Goal: Information Seeking & Learning: Learn about a topic

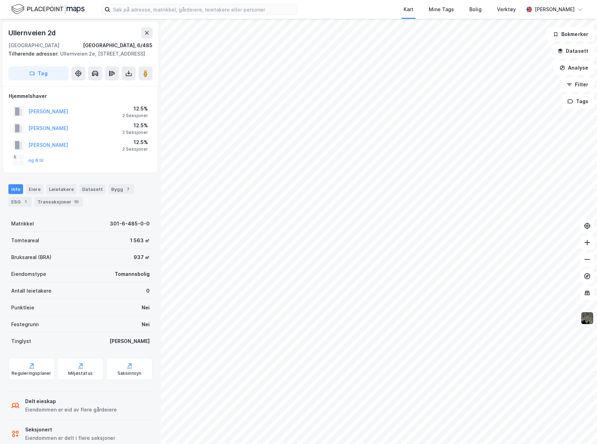
click at [590, 322] on img at bounding box center [587, 318] width 13 height 13
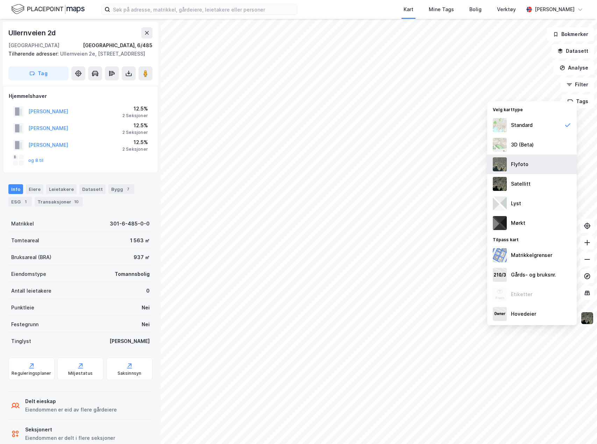
click at [532, 163] on div "Flyfoto" at bounding box center [533, 165] width 90 height 20
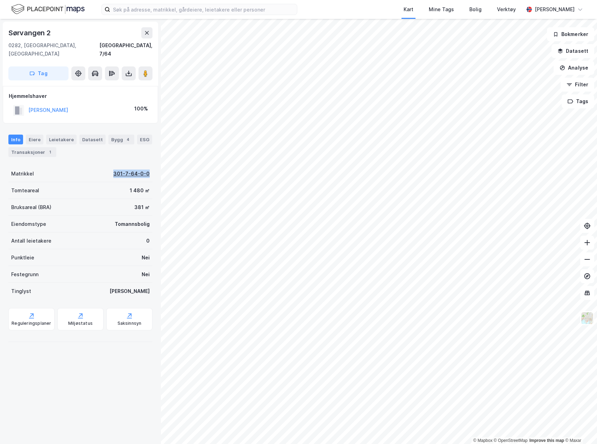
drag, startPoint x: 110, startPoint y: 166, endPoint x: 144, endPoint y: 166, distance: 33.9
click at [144, 166] on div "Matrikkel 301-7-64-0-0" at bounding box center [80, 174] width 144 height 17
copy div "301-7-64-0-0"
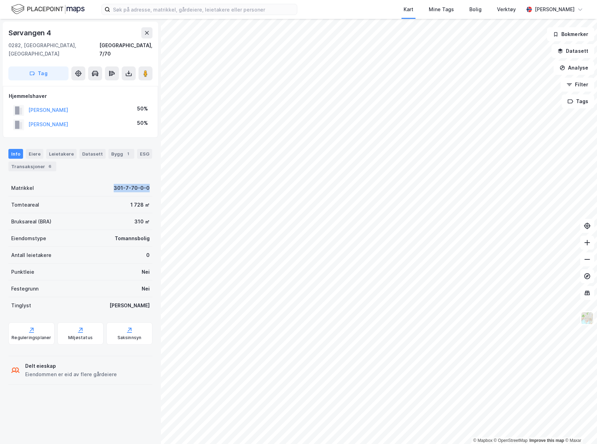
drag, startPoint x: 110, startPoint y: 180, endPoint x: 146, endPoint y: 178, distance: 36.8
click at [146, 180] on div "Matrikkel 301-7-70-0-0" at bounding box center [80, 188] width 144 height 17
copy div "301-7-70-0-0"
drag, startPoint x: 111, startPoint y: 182, endPoint x: 147, endPoint y: 179, distance: 36.1
click at [147, 180] on div "Matrikkel 301-7-69-0-0" at bounding box center [80, 188] width 144 height 17
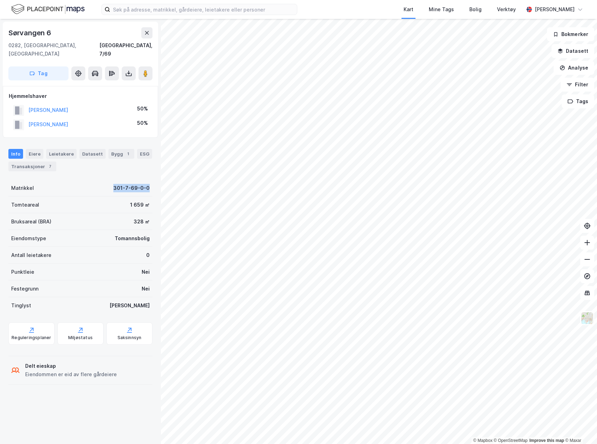
copy div "301-7-69-0-0"
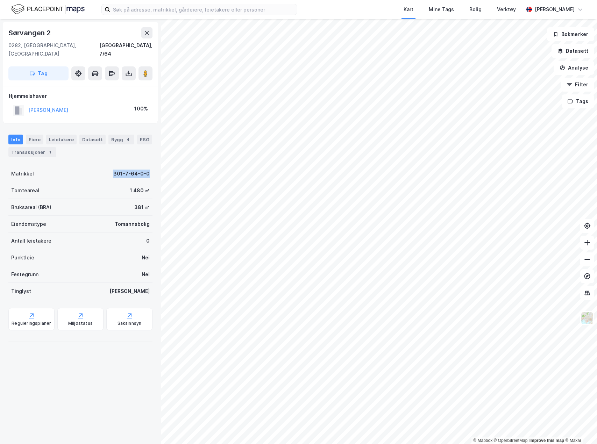
drag, startPoint x: 110, startPoint y: 167, endPoint x: 155, endPoint y: 169, distance: 45.6
click at [155, 169] on div "[STREET_ADDRESS], Oslo Oslo, 7/64 Tag Hjemmelshaver [PERSON_NAME] 100% Info Eie…" at bounding box center [80, 232] width 161 height 426
copy div "301-7-64-0-0"
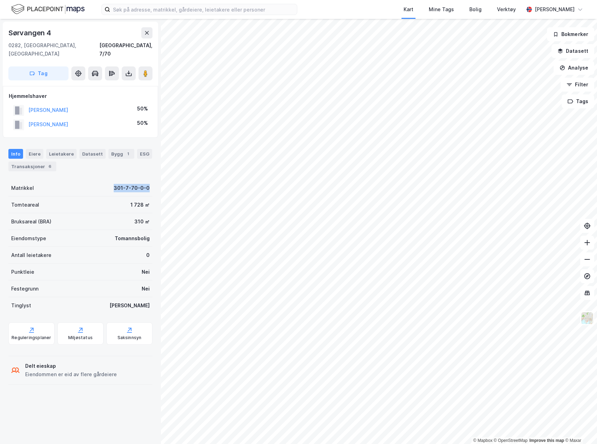
drag, startPoint x: 109, startPoint y: 181, endPoint x: 149, endPoint y: 180, distance: 40.3
click at [149, 180] on div "[STREET_ADDRESS] Oslo, 7/70 Tag Hjemmelshaver [PERSON_NAME] MAXINE 50% [PERSON_…" at bounding box center [80, 232] width 161 height 426
copy div "301-7-70-0-0"
drag, startPoint x: 110, startPoint y: 180, endPoint x: 146, endPoint y: 182, distance: 36.8
click at [146, 182] on div "Matrikkel 301-7-69-0-0" at bounding box center [80, 188] width 144 height 17
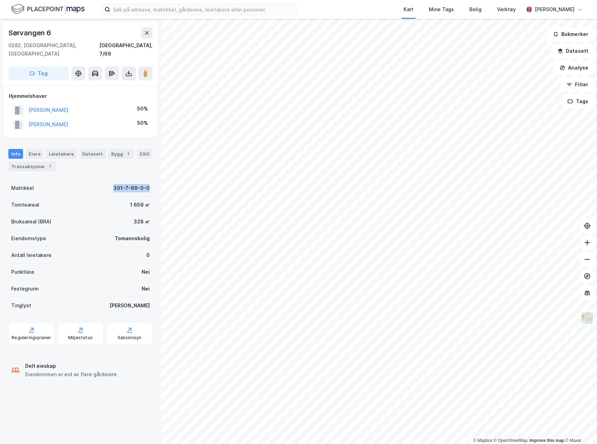
copy div "301-7-69-0-0"
drag, startPoint x: 118, startPoint y: 181, endPoint x: 146, endPoint y: 186, distance: 28.1
click at [146, 186] on div "Matrikkel 301-7-63-0-0" at bounding box center [80, 188] width 144 height 17
copy div "301-7-63-0-0"
drag, startPoint x: 111, startPoint y: 182, endPoint x: 143, endPoint y: 181, distance: 32.9
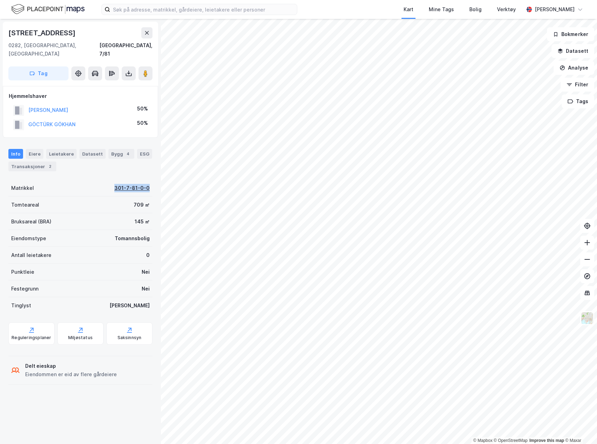
click at [143, 181] on div "Matrikkel 301-7-81-0-0" at bounding box center [80, 188] width 144 height 17
copy div "301-7-81-0-0"
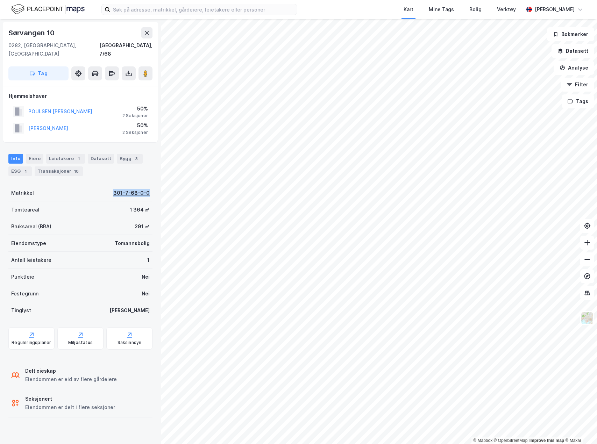
drag, startPoint x: 109, startPoint y: 187, endPoint x: 144, endPoint y: 185, distance: 35.4
click at [144, 185] on div "Matrikkel 301-7-68-0-0" at bounding box center [80, 193] width 144 height 17
copy div "301-7-68-0-0"
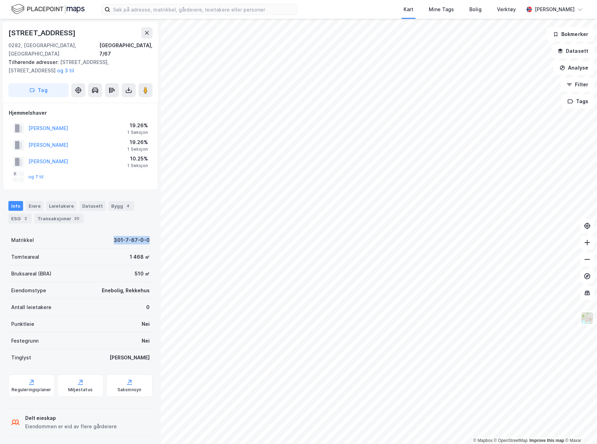
drag, startPoint x: 110, startPoint y: 233, endPoint x: 146, endPoint y: 233, distance: 36.0
click at [146, 233] on div "Matrikkel 301-7-67-0-0" at bounding box center [80, 240] width 144 height 17
copy div "301-7-67-0-0"
drag, startPoint x: 111, startPoint y: 232, endPoint x: 145, endPoint y: 237, distance: 34.6
click at [145, 237] on div "Matrikkel 301-7-67-0-0" at bounding box center [80, 240] width 144 height 17
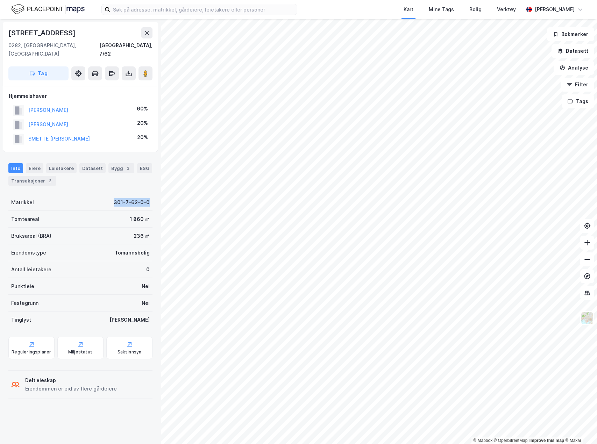
drag, startPoint x: 112, startPoint y: 194, endPoint x: 146, endPoint y: 197, distance: 34.9
click at [146, 197] on div "Matrikkel 301-7-62-0-0" at bounding box center [80, 202] width 144 height 17
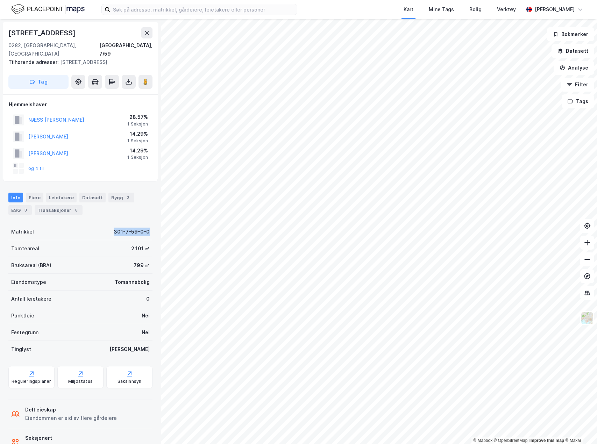
drag, startPoint x: 107, startPoint y: 224, endPoint x: 145, endPoint y: 228, distance: 38.8
click at [145, 228] on div "Matrikkel 301-7-59-0-0" at bounding box center [80, 232] width 144 height 17
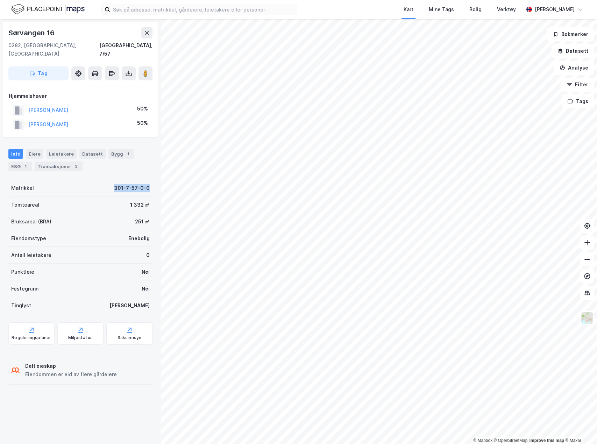
drag, startPoint x: 111, startPoint y: 181, endPoint x: 148, endPoint y: 185, distance: 37.6
click at [148, 185] on div "Sørvangen [GEOGRAPHIC_DATA], 7/57 Tag Hjemmelshaver [PERSON_NAME] 50% [PERSON_N…" at bounding box center [80, 232] width 161 height 426
drag, startPoint x: 107, startPoint y: 179, endPoint x: 143, endPoint y: 181, distance: 35.8
click at [143, 182] on div "Matrikkel 301-7-53-0-0" at bounding box center [80, 188] width 144 height 17
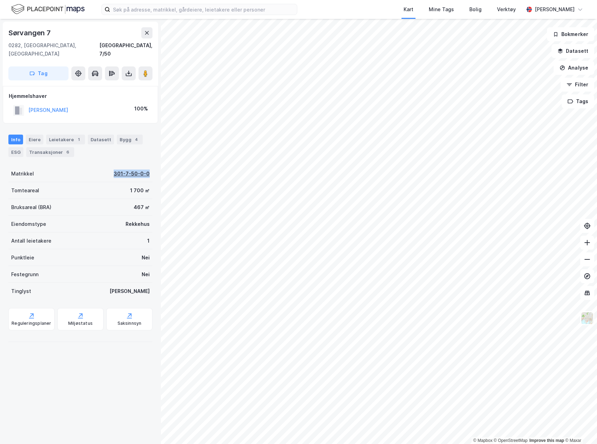
drag, startPoint x: 110, startPoint y: 166, endPoint x: 144, endPoint y: 167, distance: 34.0
click at [144, 167] on div "Matrikkel 301-7-50-0-0" at bounding box center [80, 174] width 144 height 17
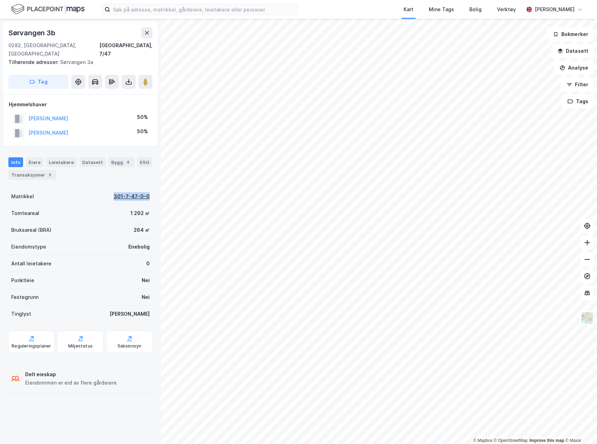
drag, startPoint x: 109, startPoint y: 188, endPoint x: 143, endPoint y: 190, distance: 34.1
click at [143, 190] on div "Matrikkel 301-7-47-0-0" at bounding box center [80, 196] width 144 height 17
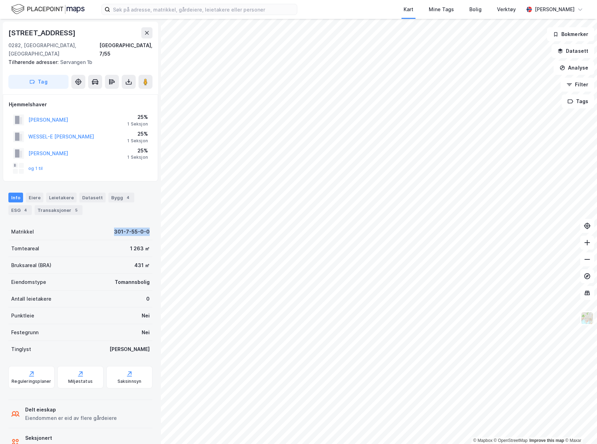
drag, startPoint x: 136, startPoint y: 223, endPoint x: 145, endPoint y: 225, distance: 9.6
click at [145, 225] on div "Matrikkel 301-7-55-0-0" at bounding box center [80, 232] width 144 height 17
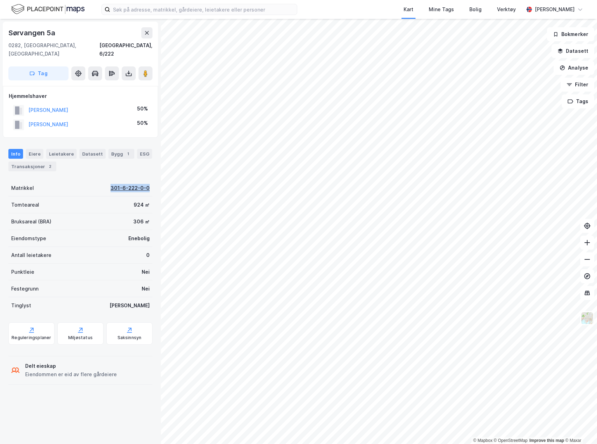
drag, startPoint x: 105, startPoint y: 181, endPoint x: 143, endPoint y: 181, distance: 37.8
click at [143, 181] on div "Matrikkel 301-6-222-0-0" at bounding box center [80, 188] width 144 height 17
drag, startPoint x: 105, startPoint y: 178, endPoint x: 147, endPoint y: 181, distance: 42.4
click at [147, 181] on div "Matrikkel 301-6-379-0-0" at bounding box center [80, 188] width 144 height 17
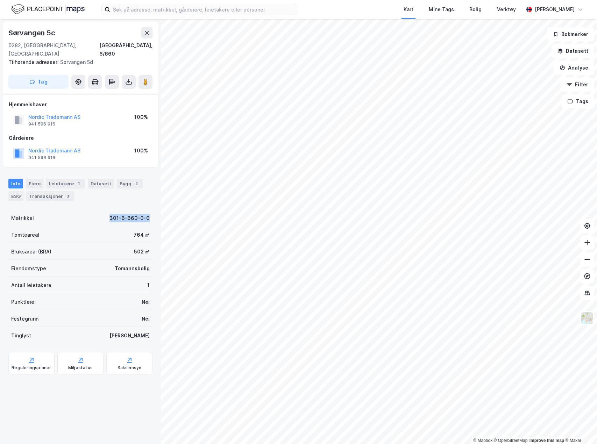
drag, startPoint x: 104, startPoint y: 211, endPoint x: 145, endPoint y: 210, distance: 40.3
click at [145, 210] on div "Matrikkel 301-6-660-0-0" at bounding box center [80, 218] width 144 height 17
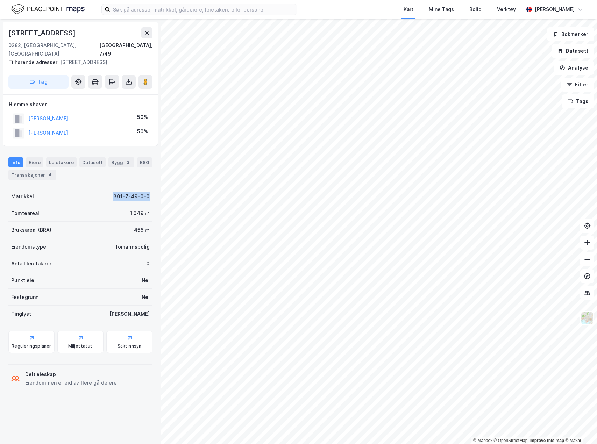
drag, startPoint x: 109, startPoint y: 188, endPoint x: 144, endPoint y: 191, distance: 35.6
click at [144, 192] on div "Matrikkel 301-7-49-0-0" at bounding box center [80, 196] width 144 height 17
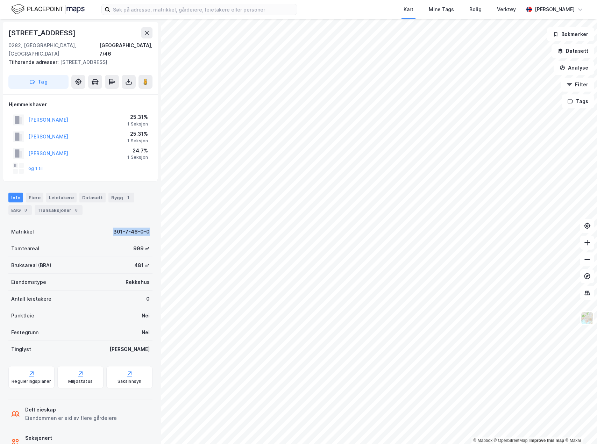
drag, startPoint x: 110, startPoint y: 225, endPoint x: 146, endPoint y: 226, distance: 36.4
click at [146, 226] on div "Matrikkel 301-7-46-0-0" at bounding box center [80, 232] width 144 height 17
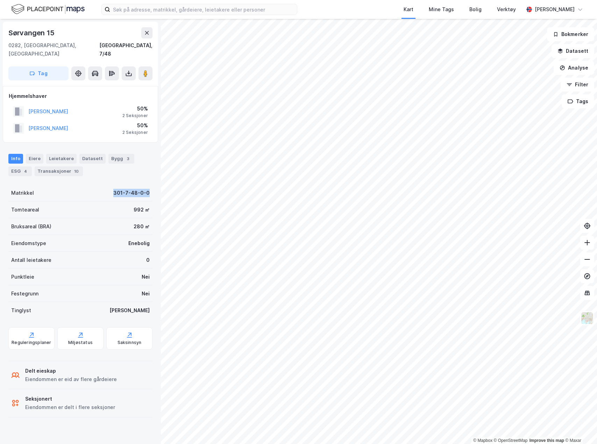
drag, startPoint x: 111, startPoint y: 185, endPoint x: 160, endPoint y: 189, distance: 49.1
click at [160, 189] on div "[STREET_ADDRESS], Oslo Oslo, 7/48 Tag Hjemmelshaver [PERSON_NAME] 50% 2 Seksjon…" at bounding box center [80, 232] width 161 height 426
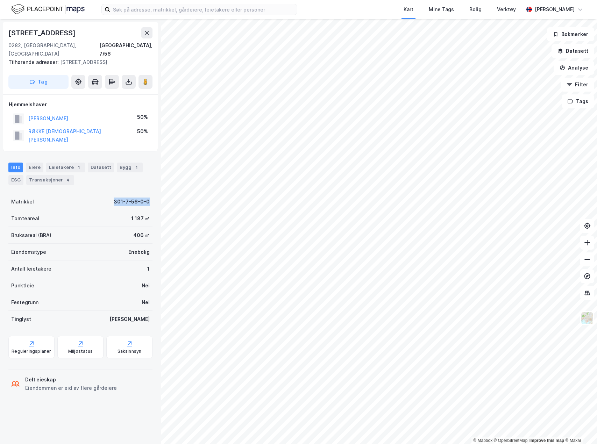
drag, startPoint x: 109, startPoint y: 189, endPoint x: 144, endPoint y: 188, distance: 34.6
click at [144, 194] on div "Matrikkel 301-7-56-0-0" at bounding box center [80, 202] width 144 height 17
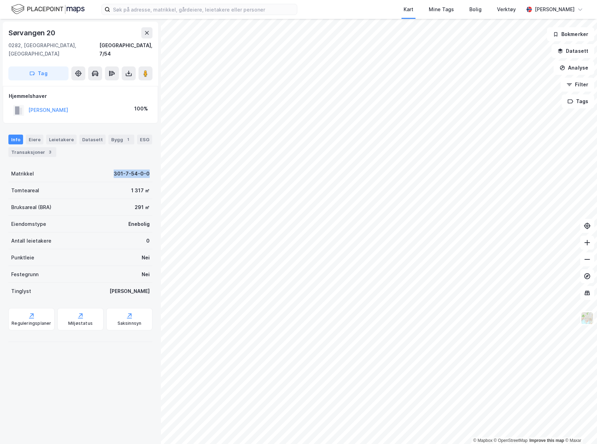
drag, startPoint x: 109, startPoint y: 168, endPoint x: 145, endPoint y: 170, distance: 36.1
click at [145, 170] on div "Matrikkel 301-7-54-0-0" at bounding box center [80, 174] width 144 height 17
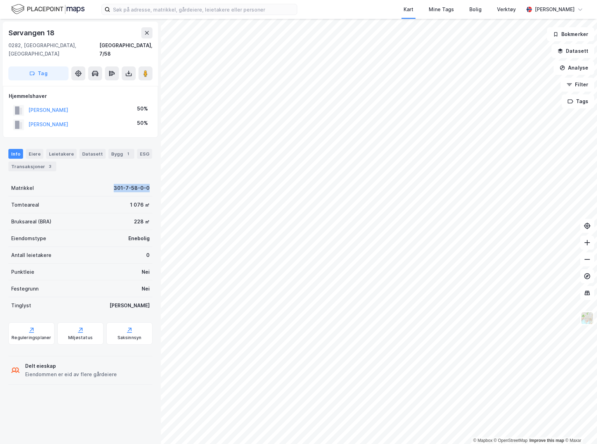
drag, startPoint x: 111, startPoint y: 181, endPoint x: 160, endPoint y: 184, distance: 49.1
click at [160, 184] on div "[STREET_ADDRESS], 7/58 Tag Hjemmelshaver [PERSON_NAME] 50% [PERSON_NAME] 50% In…" at bounding box center [80, 232] width 161 height 426
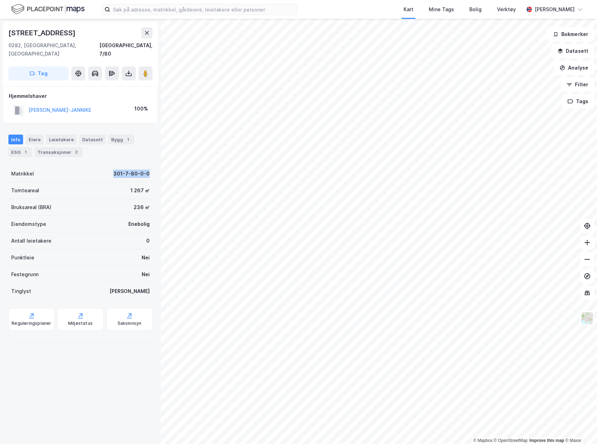
drag, startPoint x: 110, startPoint y: 167, endPoint x: 149, endPoint y: 169, distance: 39.6
click at [149, 169] on div "Sørvangen 14b [GEOGRAPHIC_DATA], 7/80 Tag Hjemmelshaver [PERSON_NAME]-JANNIKE 1…" at bounding box center [80, 232] width 161 height 426
click at [26, 147] on div "Transaksjoner 4" at bounding box center [32, 152] width 48 height 10
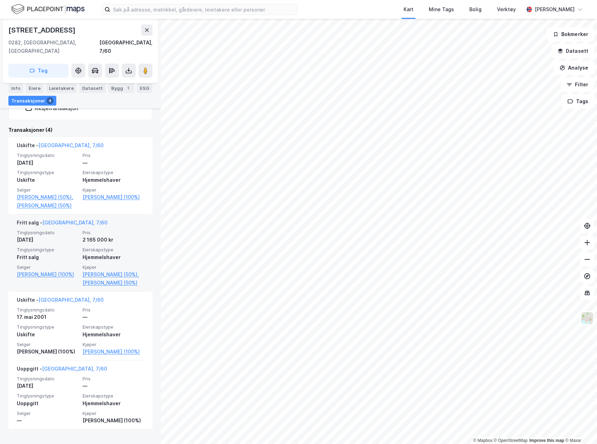
scroll to position [153, 0]
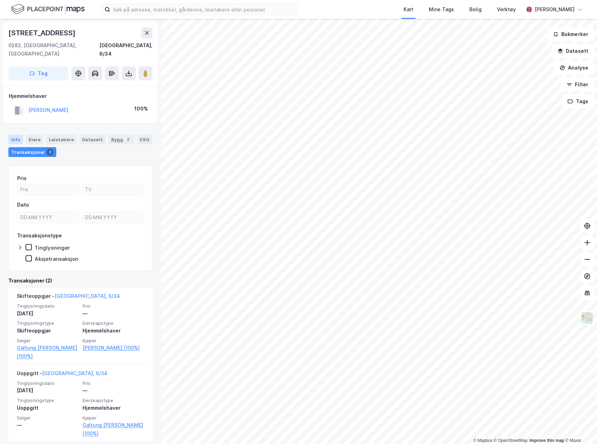
click at [16, 135] on div "Info" at bounding box center [15, 140] width 15 height 10
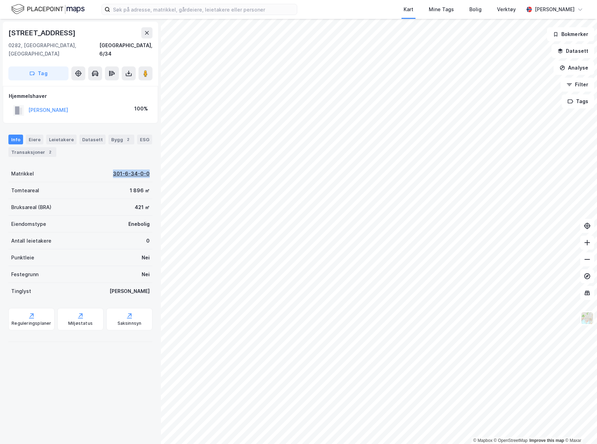
drag, startPoint x: 108, startPoint y: 166, endPoint x: 144, endPoint y: 166, distance: 35.7
click at [144, 166] on div "Matrikkel 301-6-34-0-0" at bounding box center [80, 174] width 144 height 17
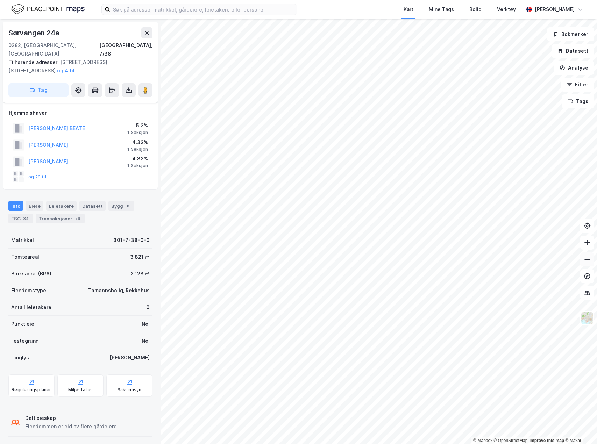
scroll to position [24, 0]
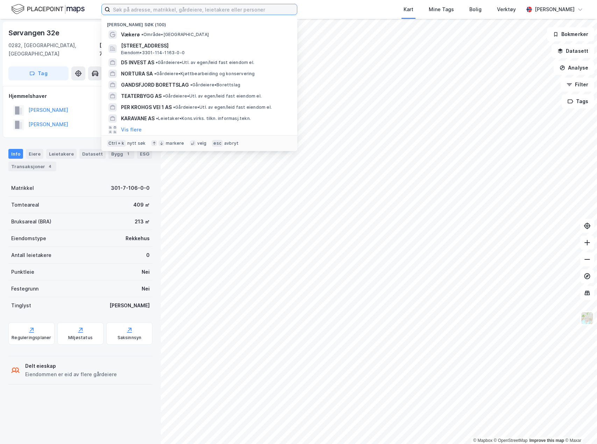
click at [149, 10] on input at bounding box center [203, 9] width 187 height 10
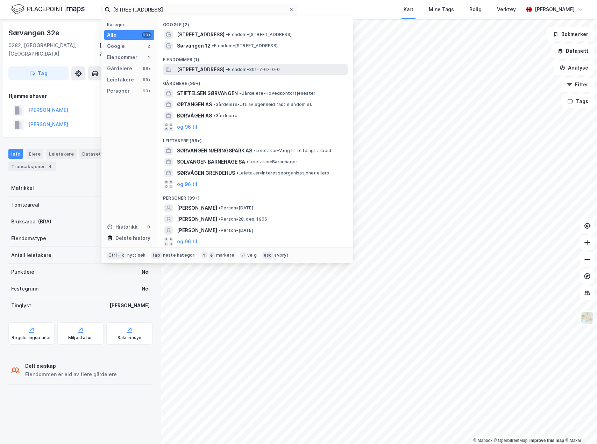
click at [225, 70] on span "[STREET_ADDRESS]" at bounding box center [201, 69] width 48 height 8
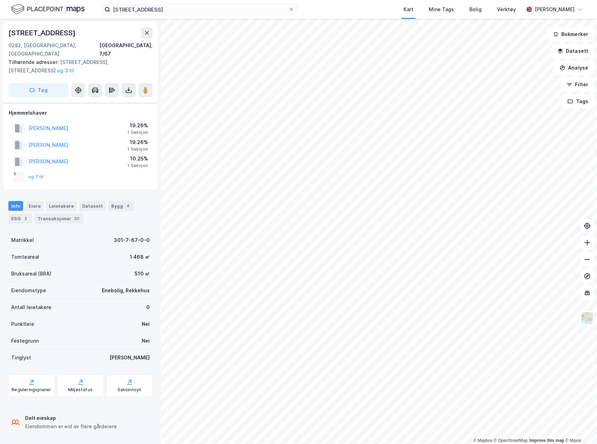
scroll to position [24, 0]
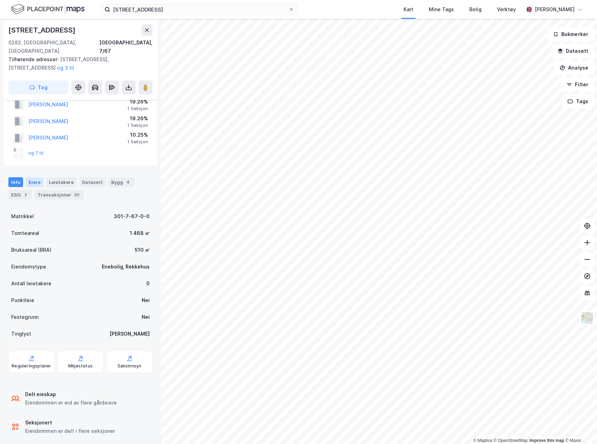
click at [30, 177] on div "Eiere" at bounding box center [34, 182] width 17 height 10
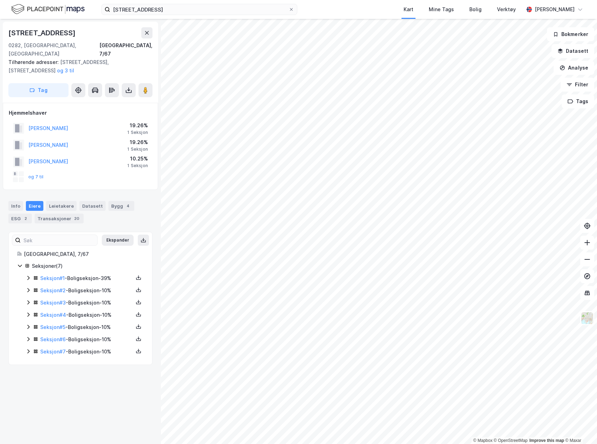
click at [26, 275] on icon at bounding box center [29, 278] width 6 height 6
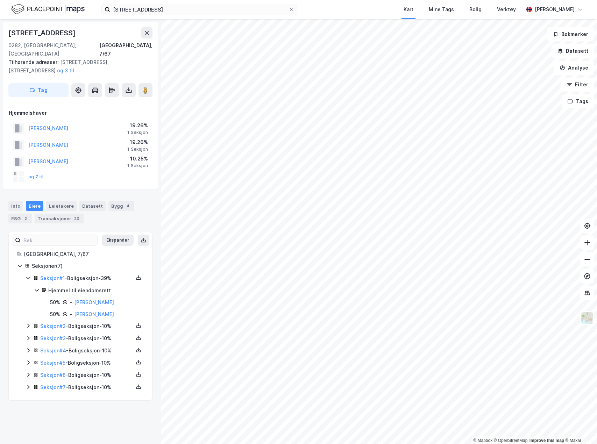
click at [29, 324] on icon at bounding box center [28, 326] width 2 height 4
click at [26, 359] on icon at bounding box center [29, 362] width 6 height 6
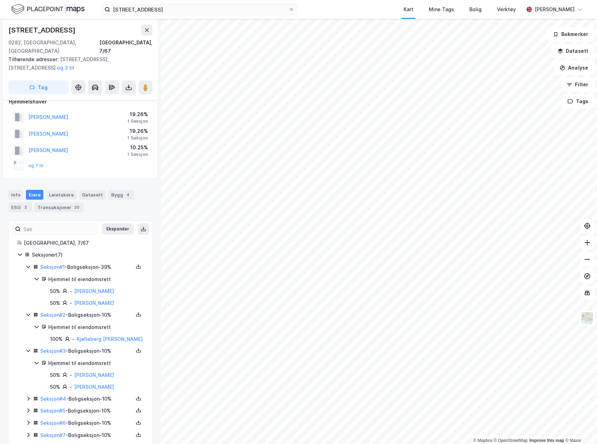
scroll to position [16, 0]
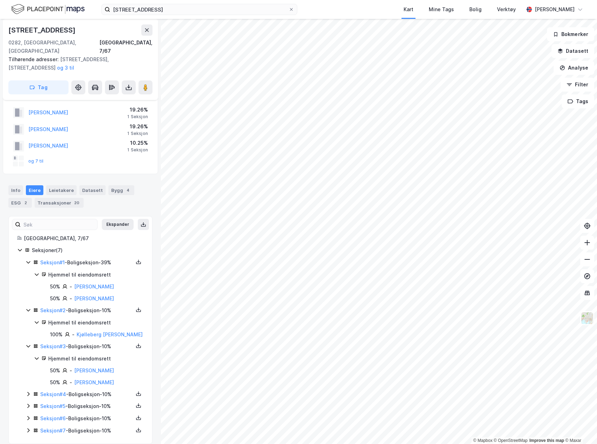
click at [25, 387] on div "Seksjoner ( 7 ) Seksjon # 1 - Boligseksjon - 39% Hjemmel til eiendomsrett 50% -…" at bounding box center [80, 340] width 127 height 189
click at [27, 392] on icon at bounding box center [29, 395] width 6 height 6
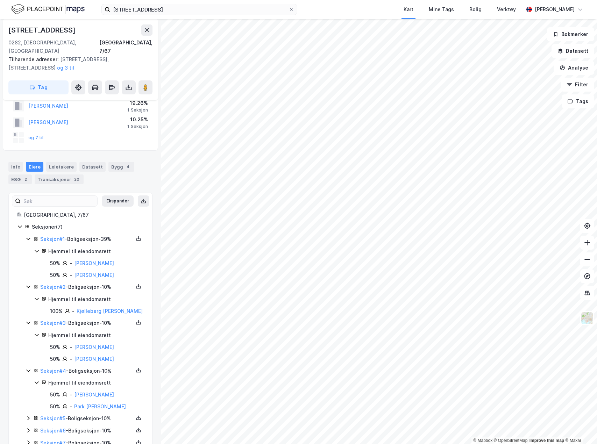
scroll to position [51, 0]
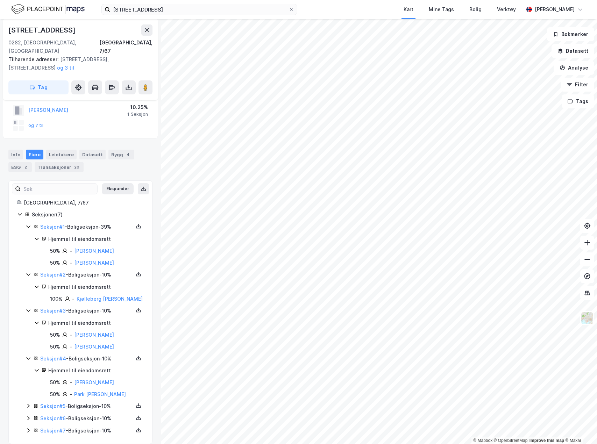
click at [26, 404] on icon at bounding box center [29, 407] width 6 height 6
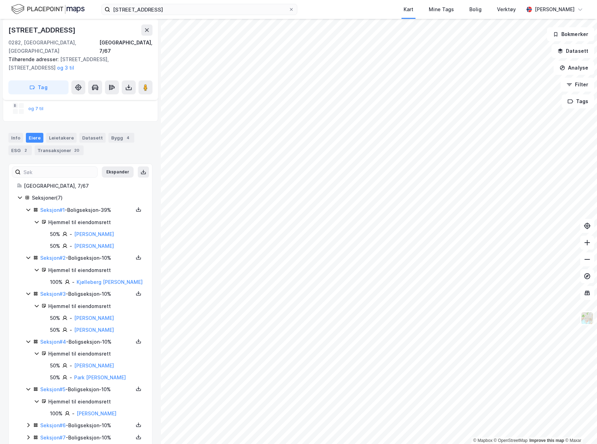
scroll to position [75, 0]
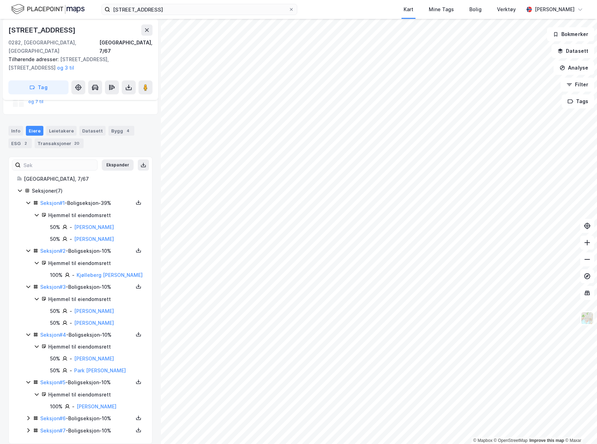
click at [28, 415] on div "Seksjon # 6 - Boligseksjon - 10%" at bounding box center [85, 419] width 118 height 9
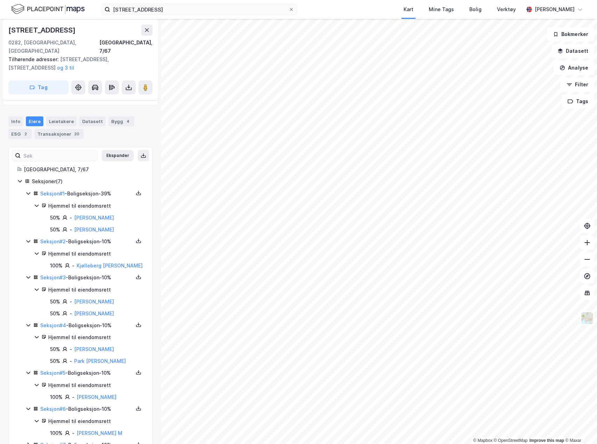
scroll to position [99, 0]
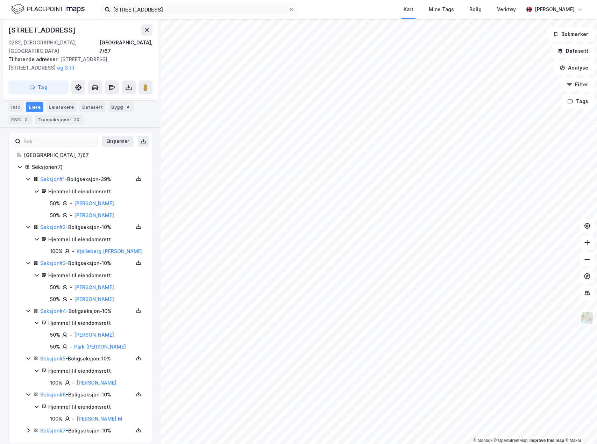
click at [26, 428] on icon at bounding box center [29, 431] width 6 height 6
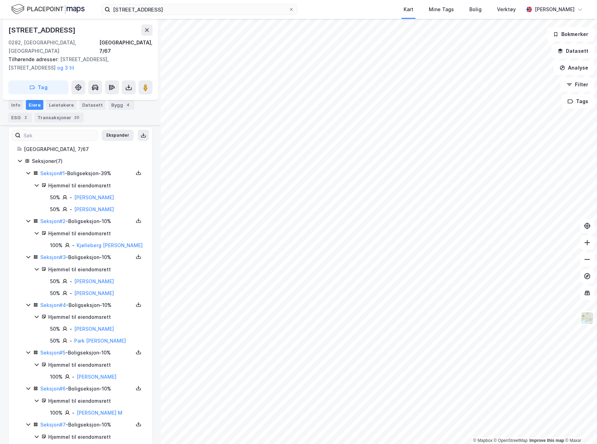
scroll to position [123, 0]
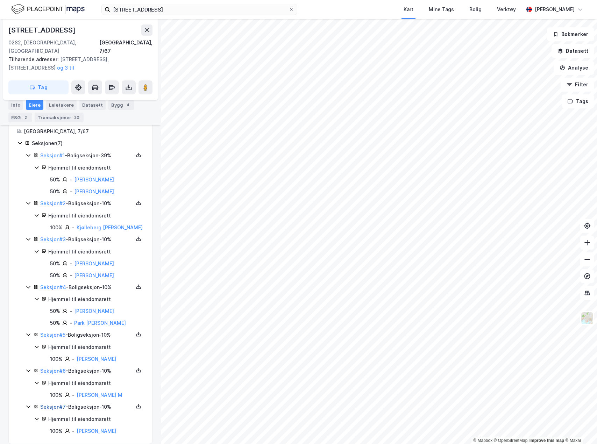
click at [62, 404] on link "Seksjon # 7" at bounding box center [53, 407] width 26 height 6
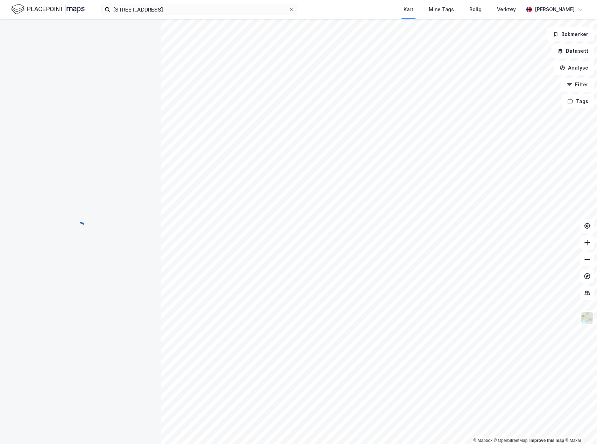
scroll to position [22, 0]
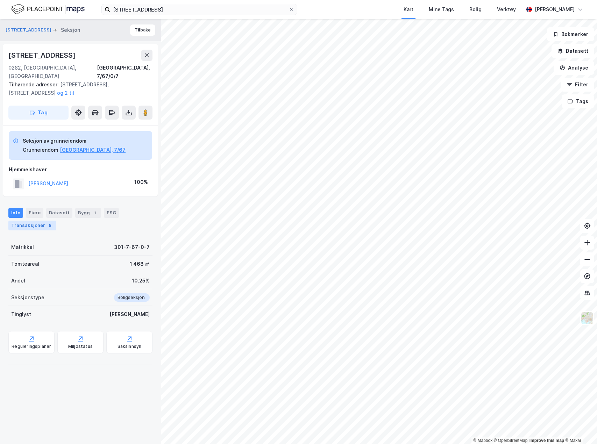
click at [18, 221] on div "Transaksjoner 5" at bounding box center [32, 226] width 48 height 10
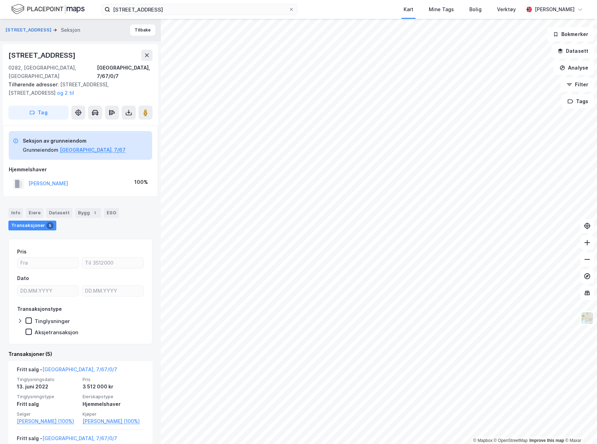
click at [161, 16] on div "sørvangen 12a Kart Mine Tags Bolig Verktøy [PERSON_NAME]" at bounding box center [298, 9] width 597 height 19
click at [163, 8] on input "[STREET_ADDRESS]" at bounding box center [199, 9] width 178 height 10
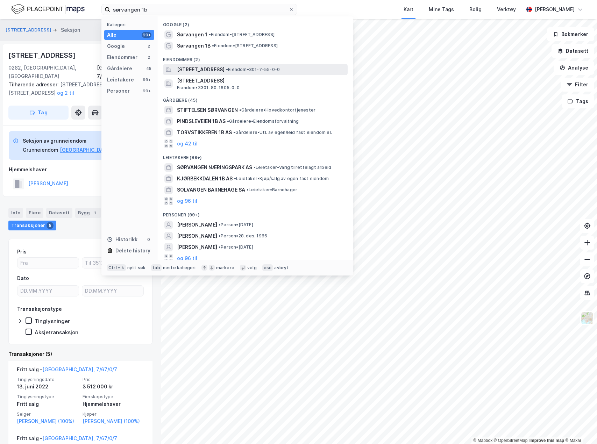
click at [225, 67] on span "[STREET_ADDRESS]" at bounding box center [201, 69] width 48 height 8
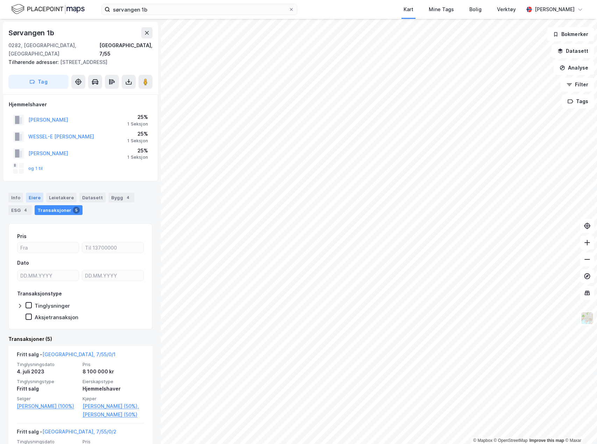
click at [34, 193] on div "Eiere" at bounding box center [34, 198] width 17 height 10
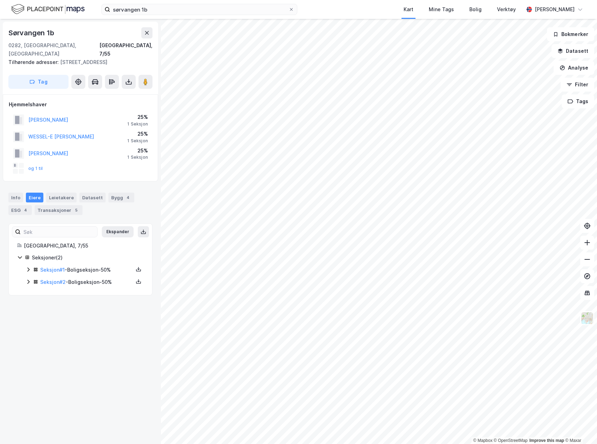
click at [25, 263] on div "Seksjoner ( 2 ) Seksjon # 1 - Boligseksjon - 50% Seksjon # 2 - Boligseksjon - 5…" at bounding box center [80, 270] width 127 height 33
click at [27, 267] on icon at bounding box center [29, 270] width 6 height 6
click at [25, 312] on div "Seksjoner ( 2 ) Seksjon # 1 - Boligseksjon - 50% Hjemmel til eiendomsrett 50% -…" at bounding box center [80, 288] width 127 height 69
click at [28, 315] on icon at bounding box center [29, 318] width 6 height 6
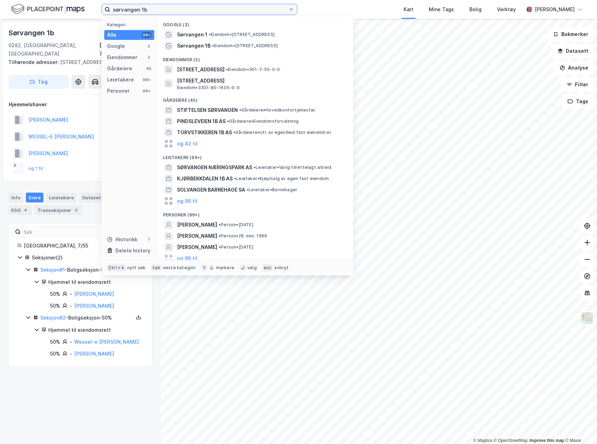
drag, startPoint x: 145, startPoint y: 8, endPoint x: 197, endPoint y: 16, distance: 52.8
click at [146, 8] on input "sørvangen 1b" at bounding box center [199, 9] width 178 height 10
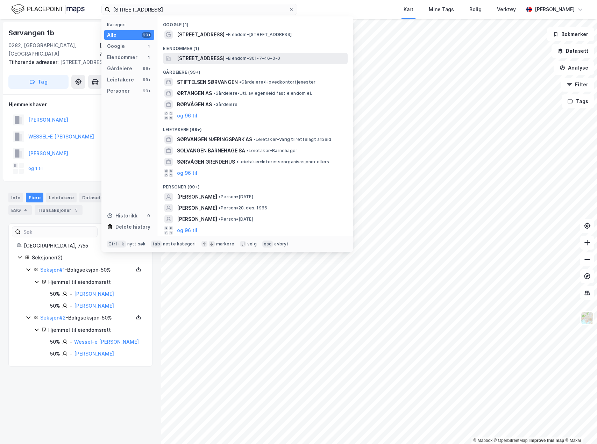
click at [225, 55] on span "[STREET_ADDRESS]" at bounding box center [201, 58] width 48 height 8
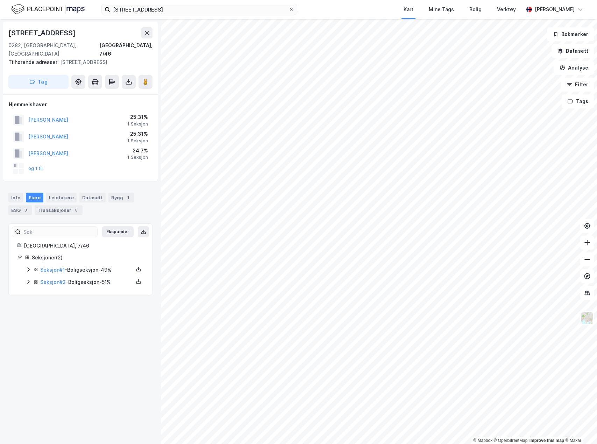
click at [28, 267] on icon at bounding box center [29, 270] width 6 height 6
click at [25, 310] on div "Seksjoner ( 2 ) Seksjon # 1 - Boligseksjon - 49% Hjemmel til eiendomsrett 50% -…" at bounding box center [80, 288] width 127 height 69
click at [27, 314] on div "Seksjon # 2 - Boligseksjon - 51%" at bounding box center [85, 318] width 118 height 9
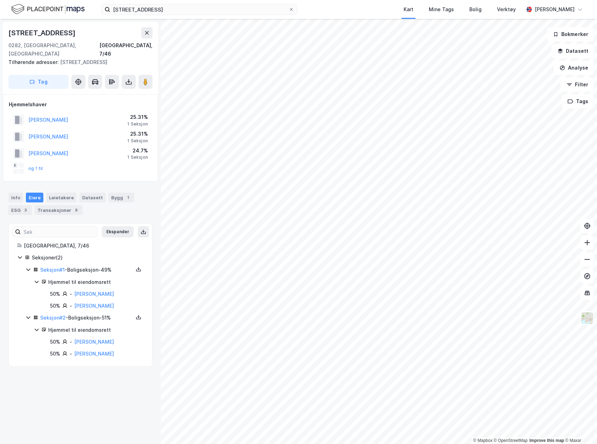
click at [27, 315] on icon at bounding box center [29, 318] width 6 height 6
click at [27, 314] on div "Seksjon # 2 - Boligseksjon - 51%" at bounding box center [85, 318] width 118 height 9
drag, startPoint x: 148, startPoint y: 11, endPoint x: 154, endPoint y: 16, distance: 7.4
click at [148, 11] on input "[STREET_ADDRESS]" at bounding box center [199, 9] width 178 height 10
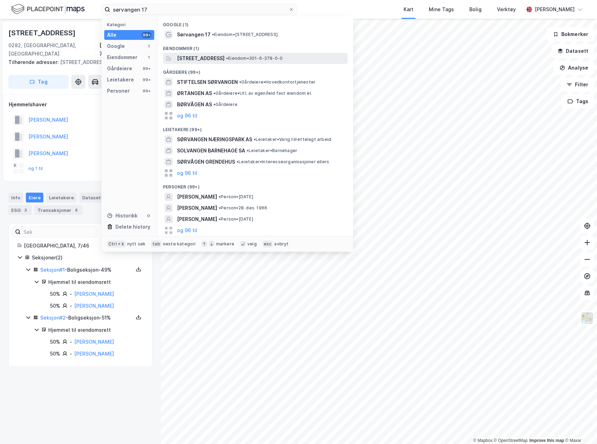
click at [199, 54] on span "[STREET_ADDRESS]" at bounding box center [201, 58] width 48 height 8
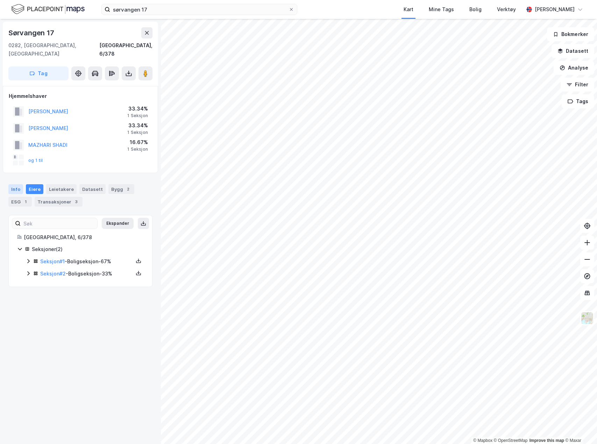
click at [12, 184] on div "Info" at bounding box center [15, 189] width 15 height 10
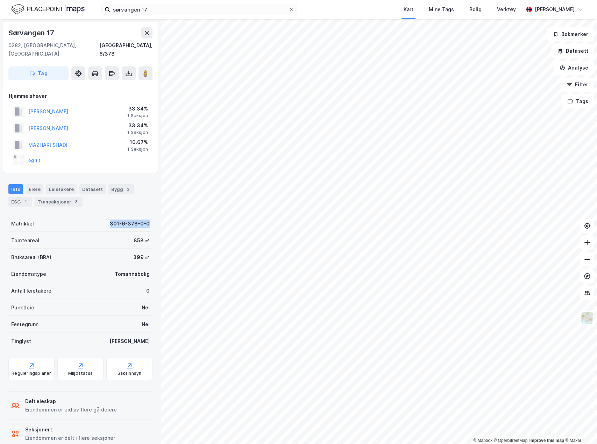
drag, startPoint x: 108, startPoint y: 216, endPoint x: 144, endPoint y: 215, distance: 36.1
click at [144, 220] on div "301-6-378-0-0" at bounding box center [130, 224] width 40 height 8
click at [30, 184] on div "Eiere" at bounding box center [34, 189] width 17 height 10
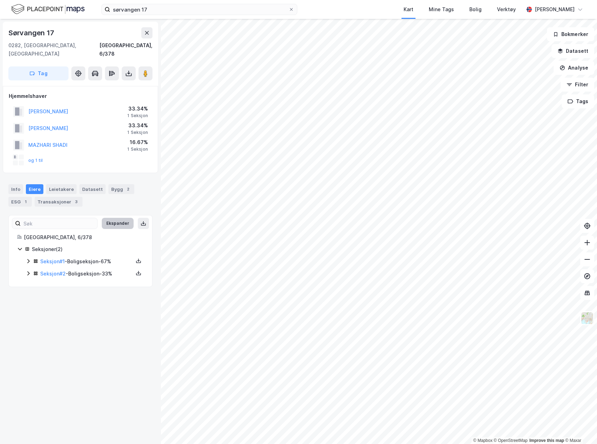
click at [105, 218] on button "Ekspander" at bounding box center [118, 223] width 32 height 11
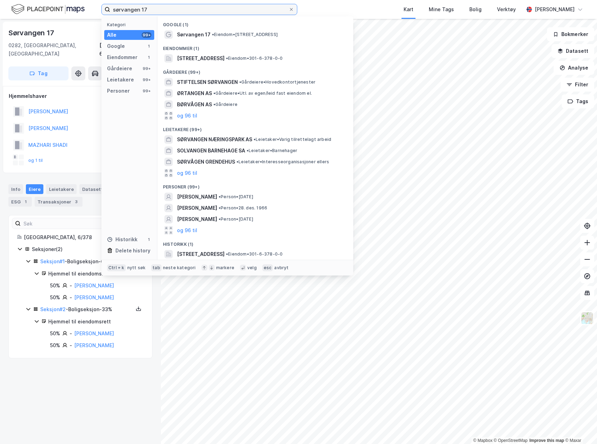
click at [167, 10] on input "sørvangen 17" at bounding box center [199, 9] width 178 height 10
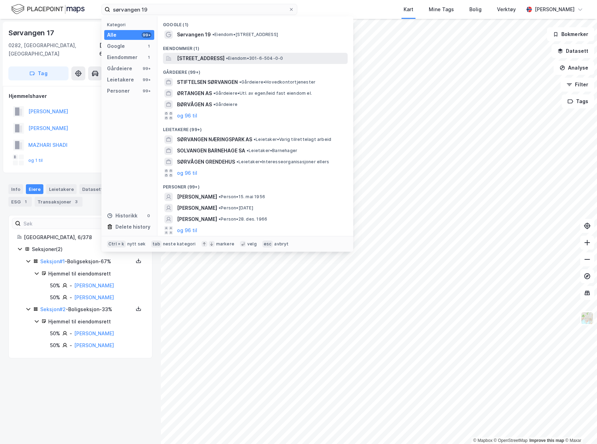
click at [202, 56] on span "[STREET_ADDRESS]" at bounding box center [201, 58] width 48 height 8
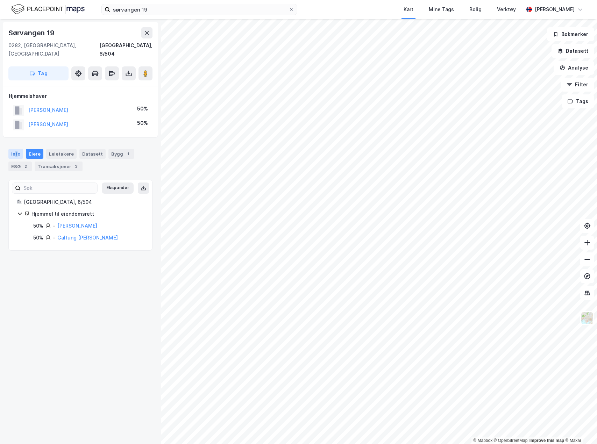
click at [16, 149] on div "Info" at bounding box center [15, 154] width 15 height 10
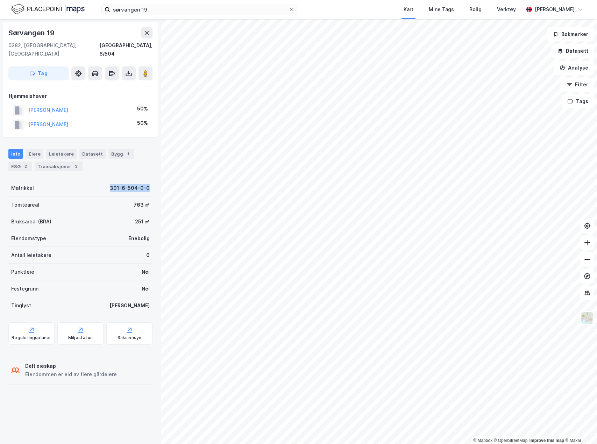
drag, startPoint x: 106, startPoint y: 179, endPoint x: 147, endPoint y: 181, distance: 41.0
click at [147, 181] on div "Sørvangen [GEOGRAPHIC_DATA], 6/504 Tag Hjemmelshaver [PERSON_NAME] 50% GALTUNG …" at bounding box center [80, 232] width 161 height 426
click at [580, 67] on button "Analyse" at bounding box center [574, 68] width 41 height 14
click at [518, 103] on div "Mål avstand Tegn område Tegn sirkel Se demografi Reisetidsanalyse" at bounding box center [509, 97] width 80 height 69
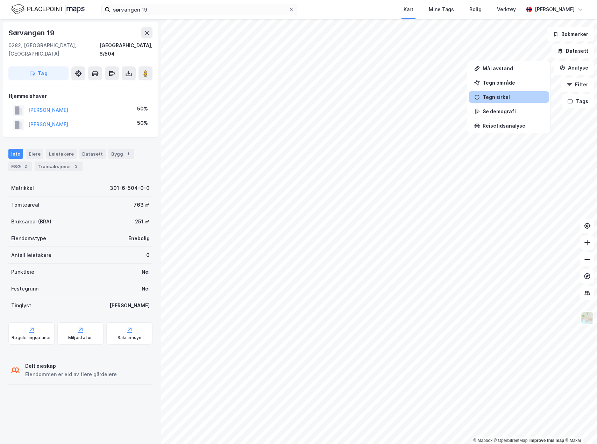
click at [519, 100] on div "Tegn sirkel" at bounding box center [509, 97] width 80 height 12
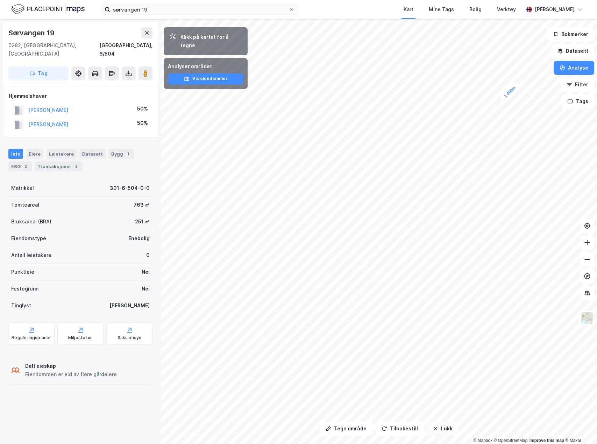
click at [428, 428] on button "Lukk" at bounding box center [443, 429] width 32 height 14
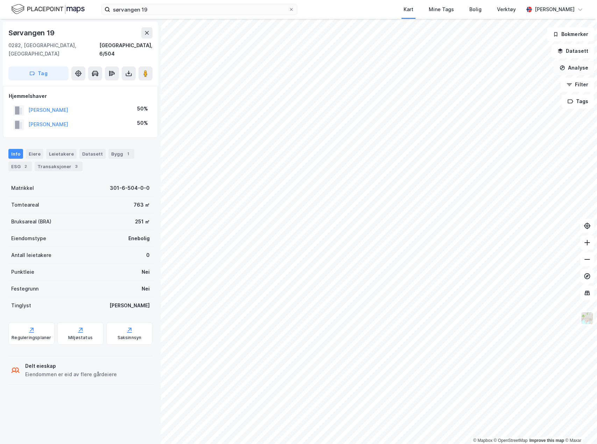
click at [570, 65] on button "Analyse" at bounding box center [574, 68] width 41 height 14
click at [528, 79] on div "Tegn område" at bounding box center [509, 83] width 80 height 12
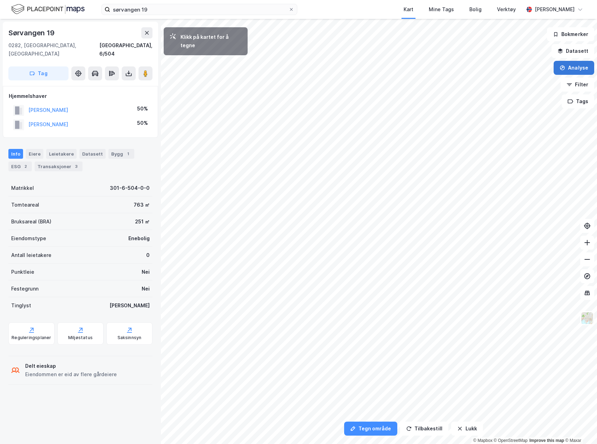
click at [570, 68] on button "Analyse" at bounding box center [574, 68] width 41 height 14
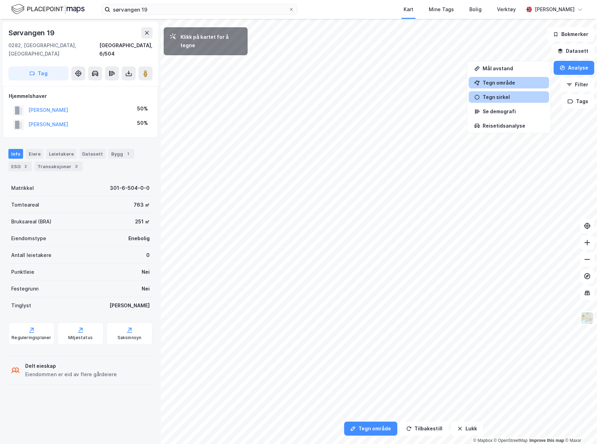
click at [503, 92] on div "Tegn sirkel" at bounding box center [509, 97] width 80 height 12
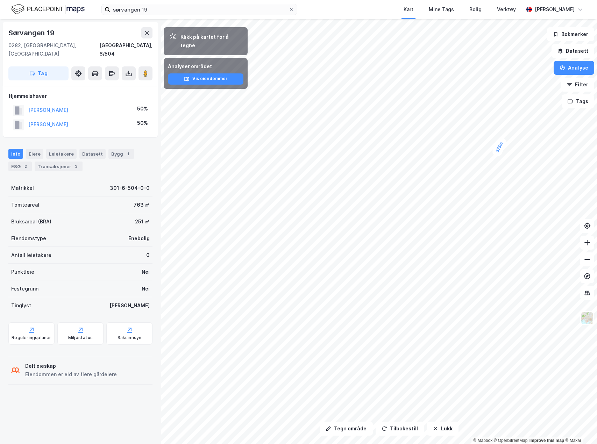
click at [498, 19] on div "375m" at bounding box center [298, 19] width 597 height 0
click at [201, 74] on button "Vis eiendommer" at bounding box center [206, 78] width 76 height 11
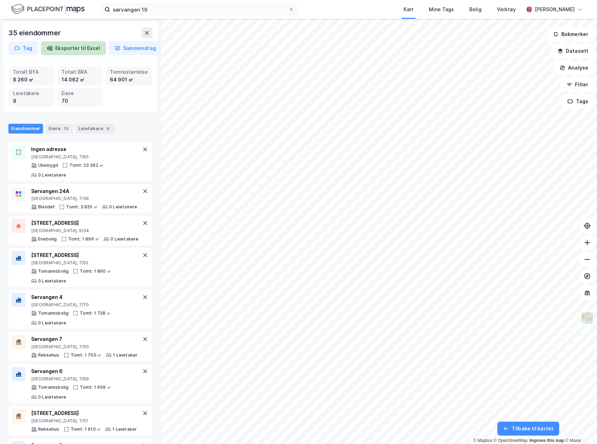
click at [92, 49] on button "Eksporter til Excel" at bounding box center [73, 48] width 65 height 14
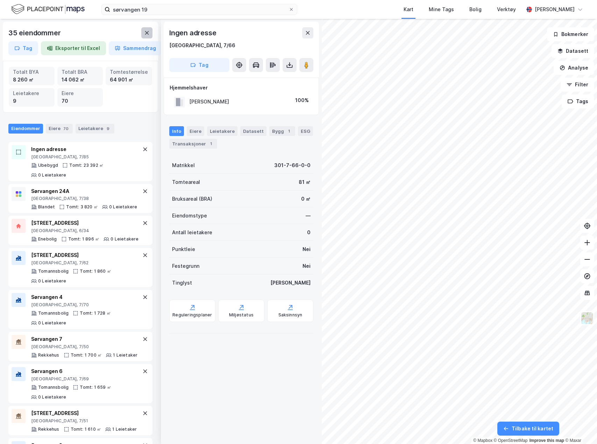
click at [147, 31] on icon at bounding box center [147, 33] width 6 height 6
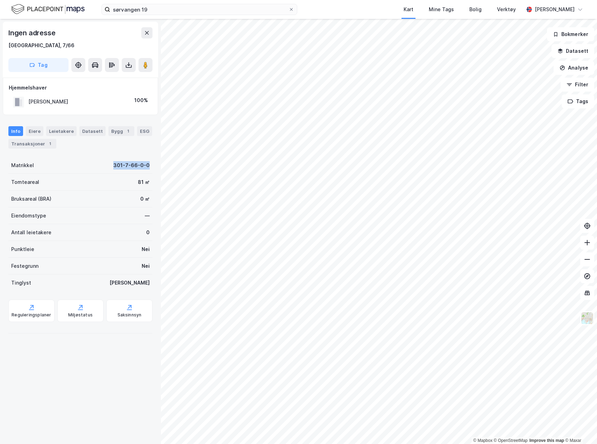
drag, startPoint x: 107, startPoint y: 167, endPoint x: 145, endPoint y: 166, distance: 37.8
click at [145, 166] on div "Matrikkel 301-7-66-0-0" at bounding box center [80, 165] width 144 height 17
click at [240, 5] on input "sørvangen 19" at bounding box center [199, 9] width 178 height 10
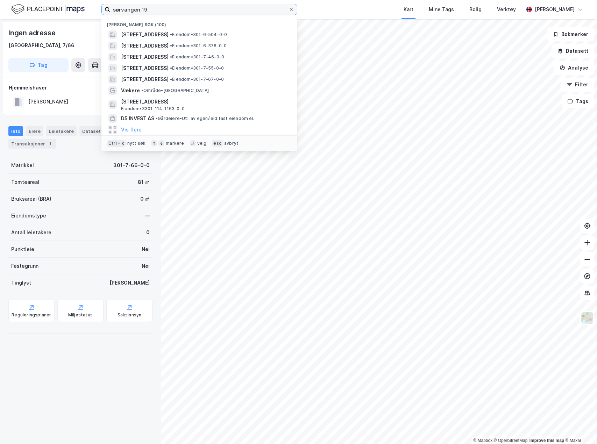
click at [240, 5] on input "sørvangen 19" at bounding box center [199, 9] width 178 height 10
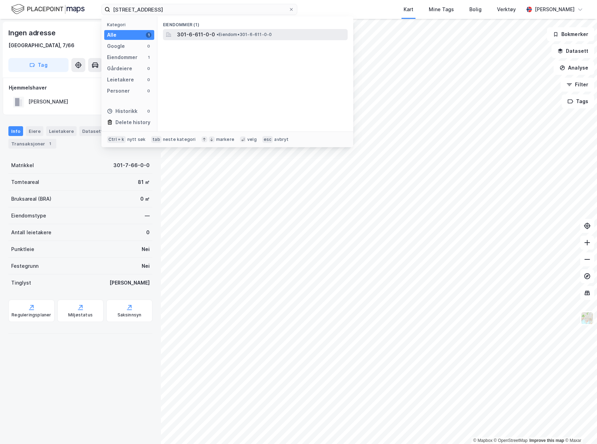
drag, startPoint x: 230, startPoint y: 27, endPoint x: 229, endPoint y: 35, distance: 7.8
click at [229, 32] on div "Eiendommer (1) 301-6-611-0-0 • Eiendom • 301-6-611-0-0" at bounding box center [255, 73] width 196 height 115
click at [229, 35] on span "• Eiendom • 301-6-611-0-0" at bounding box center [244, 35] width 55 height 6
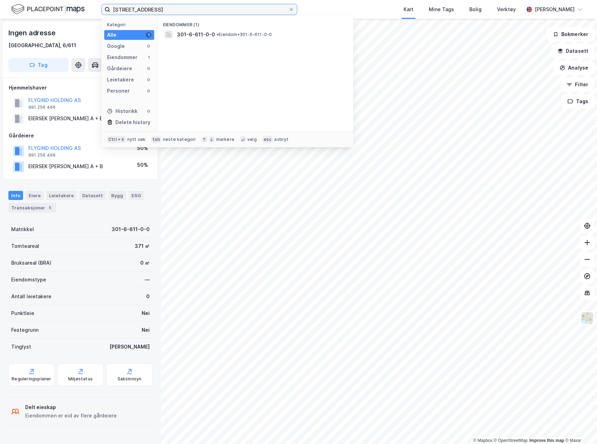
drag, startPoint x: 126, startPoint y: 9, endPoint x: 90, endPoint y: 12, distance: 36.2
click at [90, 12] on div "6/611, [GEOGRAPHIC_DATA] Kategori Alle 1 Google 0 Eiendommer 1 Gårdeiere 0 Leie…" at bounding box center [298, 9] width 597 height 19
click at [266, 34] on span "• Eiendom • 301-7-85-0-0" at bounding box center [242, 35] width 54 height 6
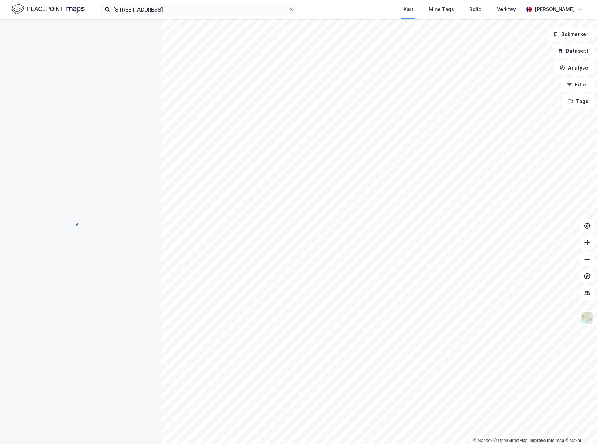
scroll to position [43, 0]
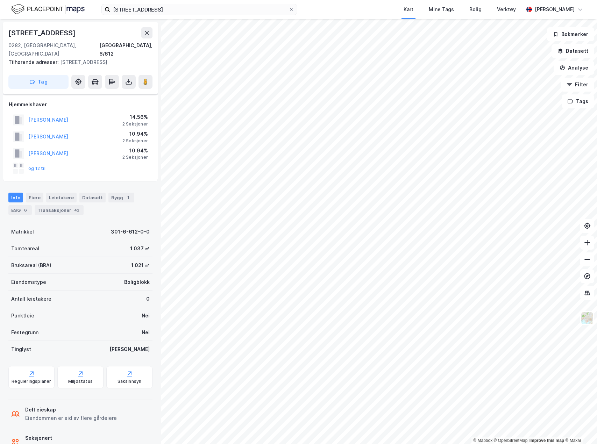
scroll to position [15, 0]
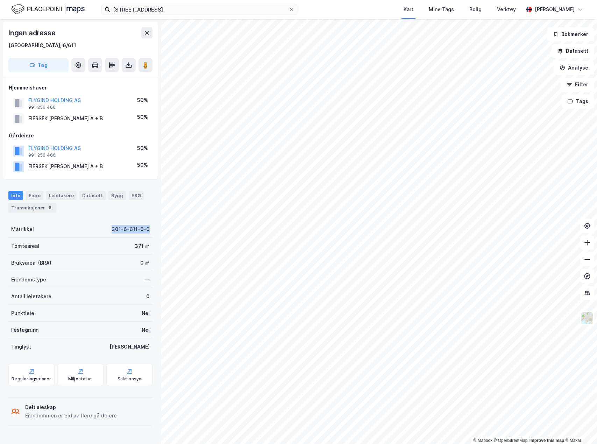
drag, startPoint x: 106, startPoint y: 230, endPoint x: 145, endPoint y: 232, distance: 38.2
click at [145, 232] on div "Matrikkel 301-6-611-0-0" at bounding box center [80, 229] width 144 height 17
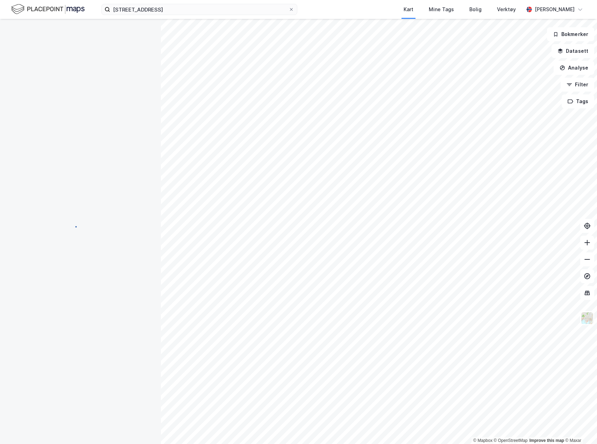
scroll to position [15, 0]
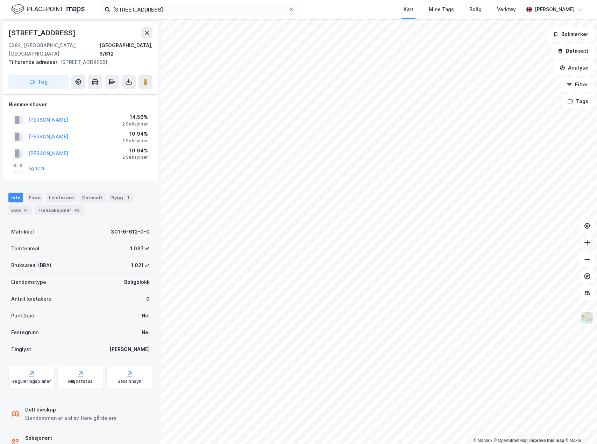
scroll to position [15, 0]
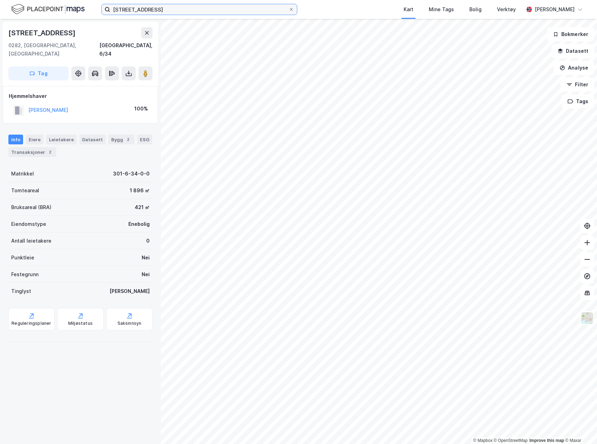
click at [139, 11] on input "[STREET_ADDRESS]" at bounding box center [199, 9] width 178 height 10
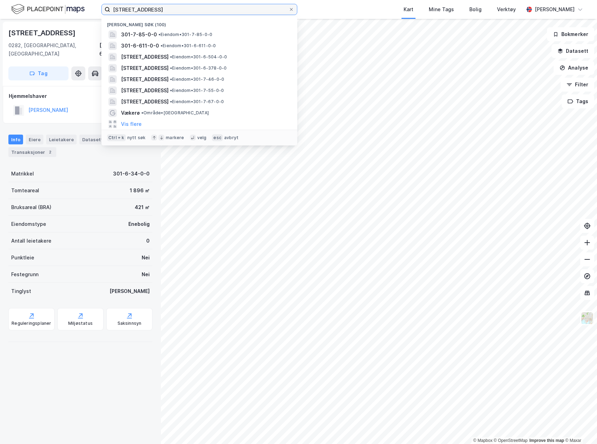
click at [139, 11] on input "[STREET_ADDRESS]" at bounding box center [199, 9] width 178 height 10
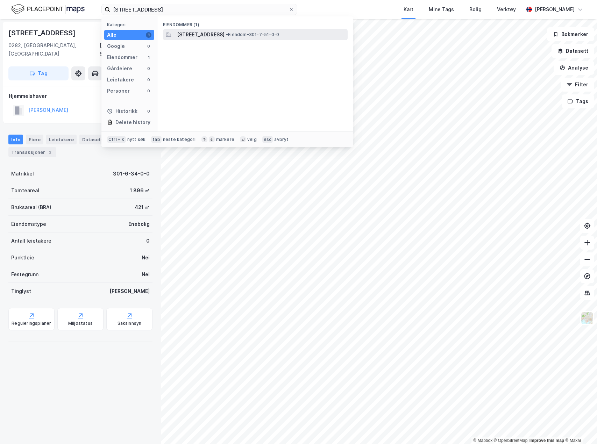
click at [270, 36] on span "• Eiendom • 301-7-51-0-0" at bounding box center [252, 35] width 53 height 6
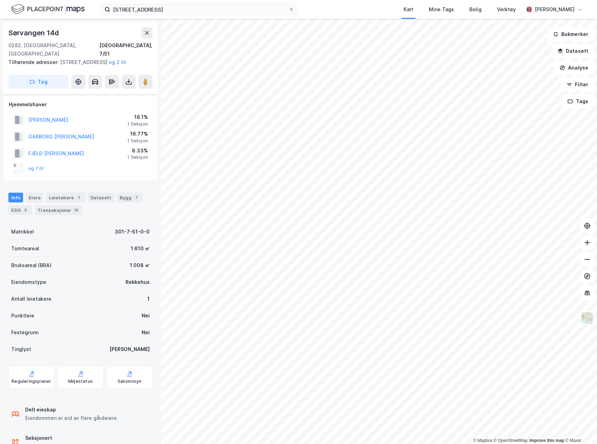
scroll to position [15, 0]
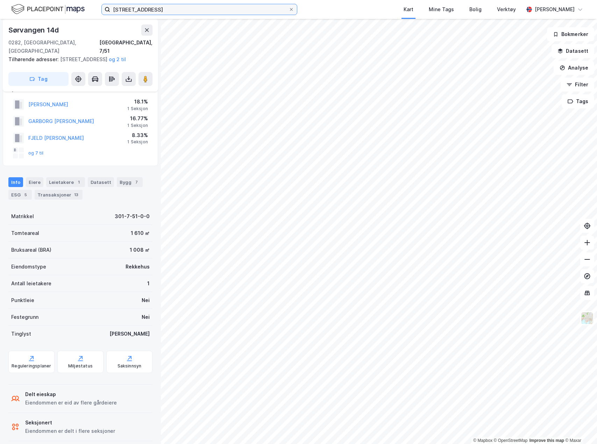
click at [121, 9] on input "[STREET_ADDRESS]" at bounding box center [199, 9] width 178 height 10
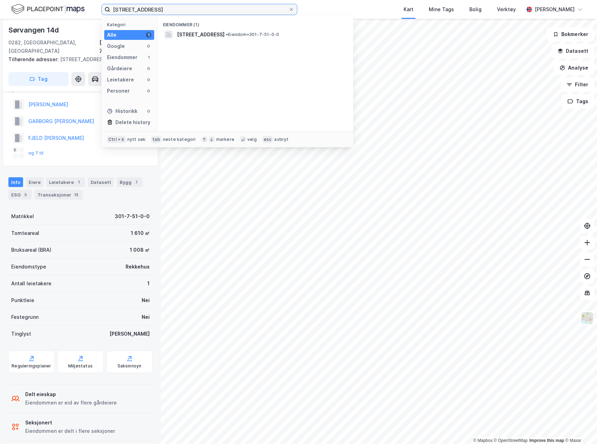
click at [121, 9] on input "[STREET_ADDRESS]" at bounding box center [199, 9] width 178 height 10
click at [193, 31] on span "[STREET_ADDRESS]" at bounding box center [201, 34] width 48 height 8
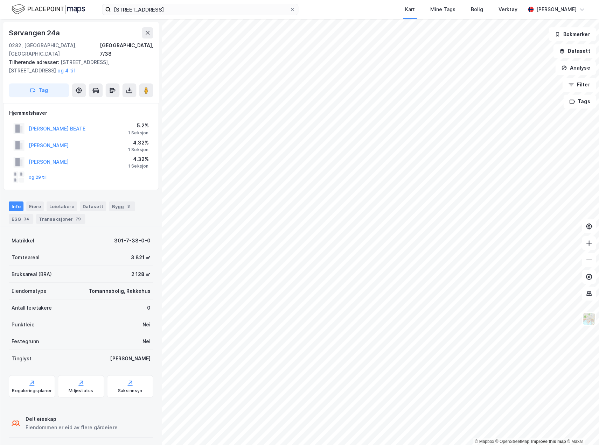
scroll to position [15, 0]
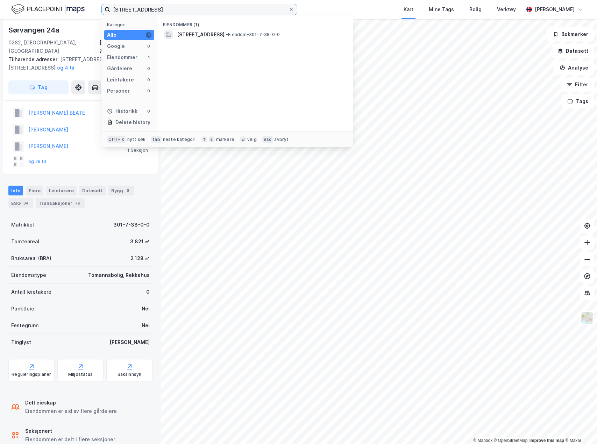
click at [123, 10] on input "[STREET_ADDRESS]" at bounding box center [199, 9] width 178 height 10
drag, startPoint x: 123, startPoint y: 10, endPoint x: 126, endPoint y: 11, distance: 3.6
click at [124, 10] on input "[STREET_ADDRESS]" at bounding box center [199, 9] width 178 height 10
click at [225, 30] on span "[STREET_ADDRESS]" at bounding box center [201, 34] width 48 height 8
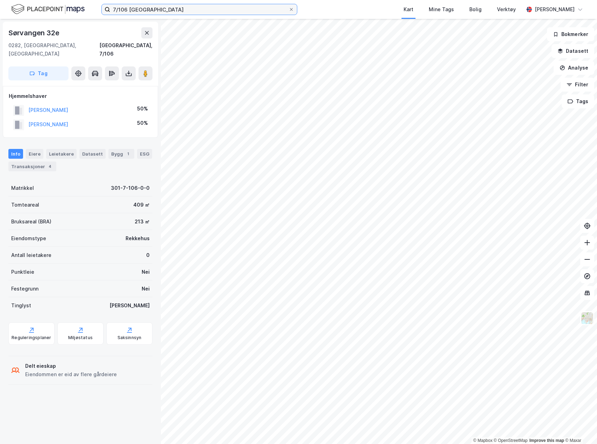
click at [124, 9] on input "7/106 [GEOGRAPHIC_DATA]" at bounding box center [199, 9] width 178 height 10
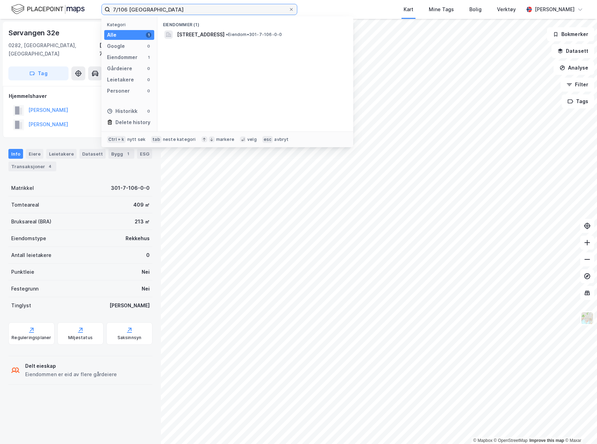
click at [124, 9] on input "7/106 [GEOGRAPHIC_DATA]" at bounding box center [199, 9] width 178 height 10
click at [225, 35] on span "[STREET_ADDRESS]" at bounding box center [201, 34] width 48 height 8
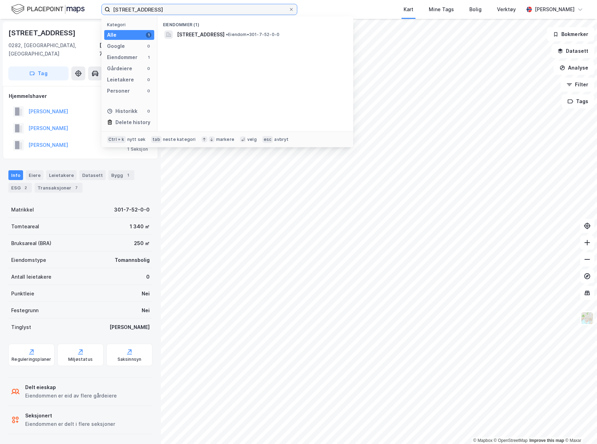
click at [122, 10] on input "[STREET_ADDRESS]" at bounding box center [199, 9] width 178 height 10
type input "[STREET_ADDRESS]"
click at [274, 35] on span "• Eiendom • 301-7-40-0-0" at bounding box center [253, 35] width 54 height 6
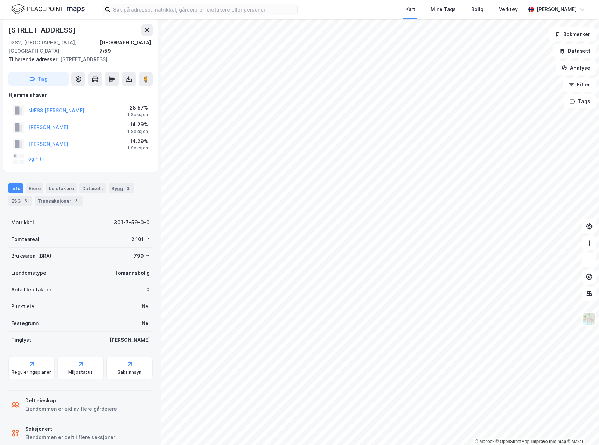
scroll to position [15, 0]
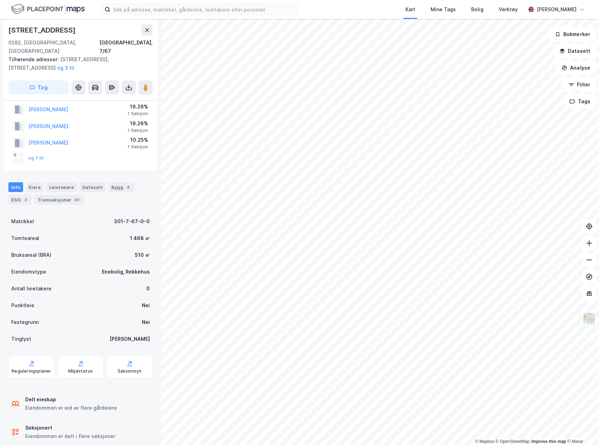
scroll to position [23, 0]
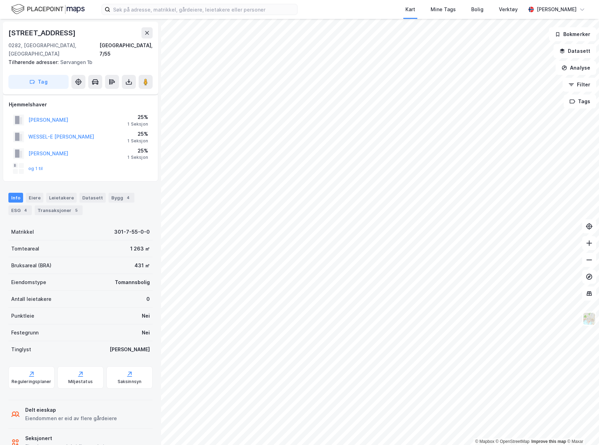
scroll to position [15, 0]
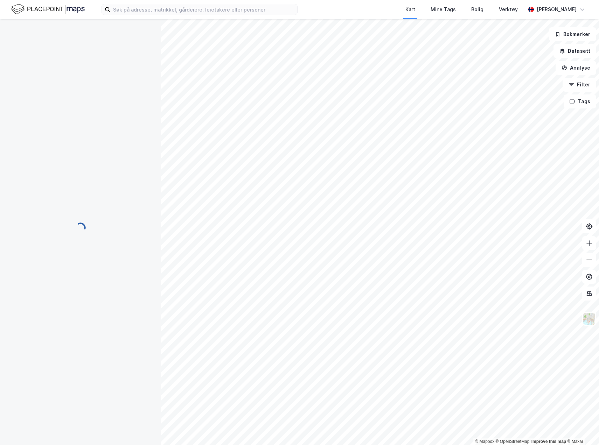
scroll to position [15, 0]
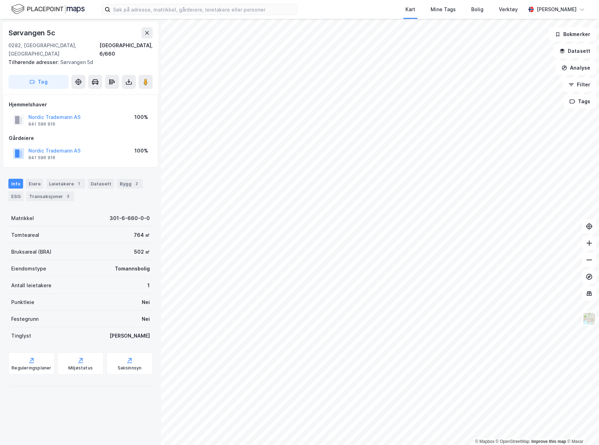
scroll to position [6, 0]
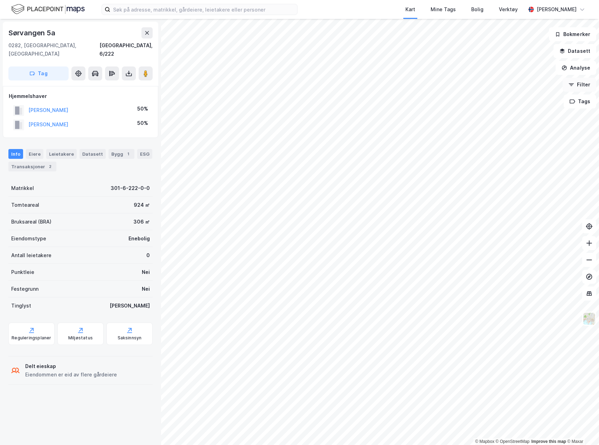
click at [579, 85] on button "Filter" at bounding box center [579, 85] width 34 height 14
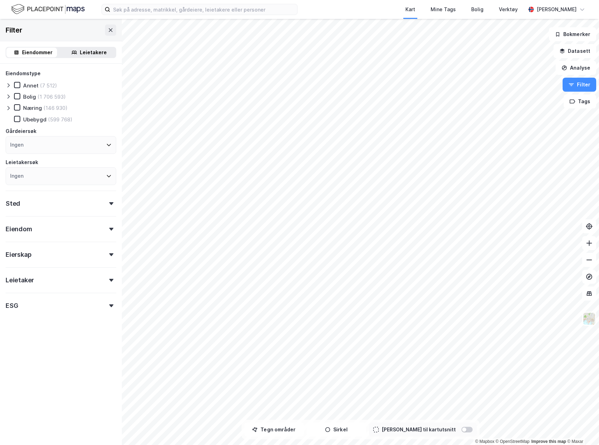
click at [93, 313] on form "Eiendomstype Annet (7 512) Bolig (1 706 593) Næring (146 930) Ubebygd (599 768)…" at bounding box center [61, 208] width 111 height 279
click at [115, 308] on div "Eiendomstype Annet (7 512) Bolig (1 706 593) Næring (146 930) Ubebygd (599 768)…" at bounding box center [61, 209] width 122 height 290
click at [106, 304] on div "ESG" at bounding box center [61, 303] width 111 height 20
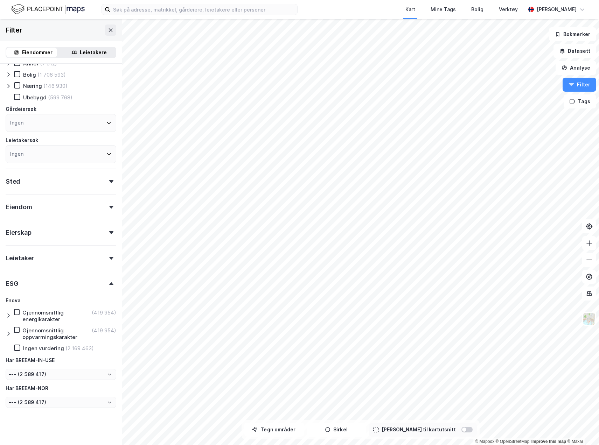
scroll to position [26, 0]
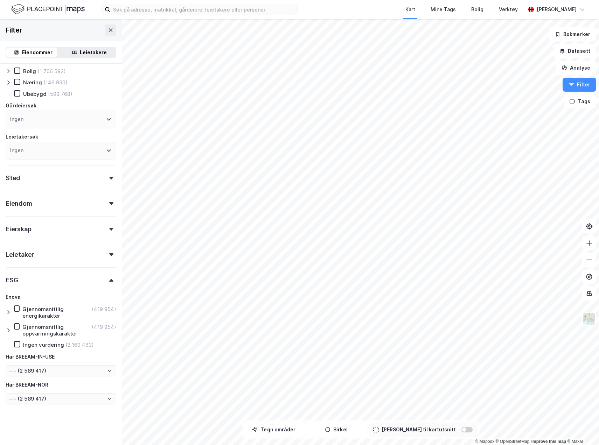
click at [109, 281] on icon at bounding box center [111, 280] width 4 height 3
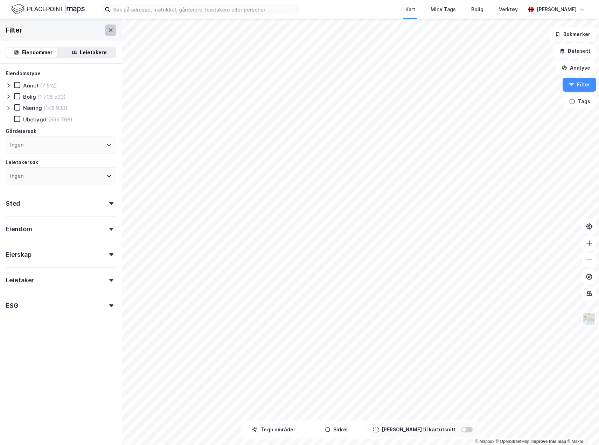
click at [108, 30] on icon at bounding box center [111, 30] width 6 height 6
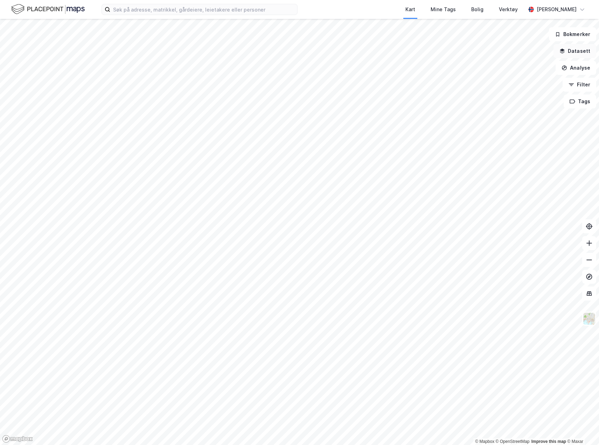
click at [571, 47] on button "Datasett" at bounding box center [574, 51] width 43 height 14
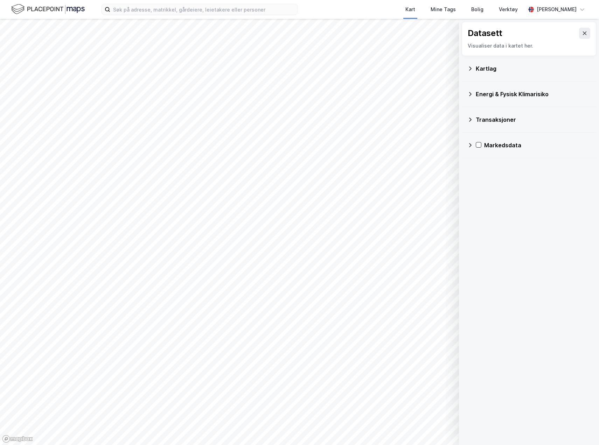
click at [472, 68] on icon at bounding box center [470, 69] width 6 height 6
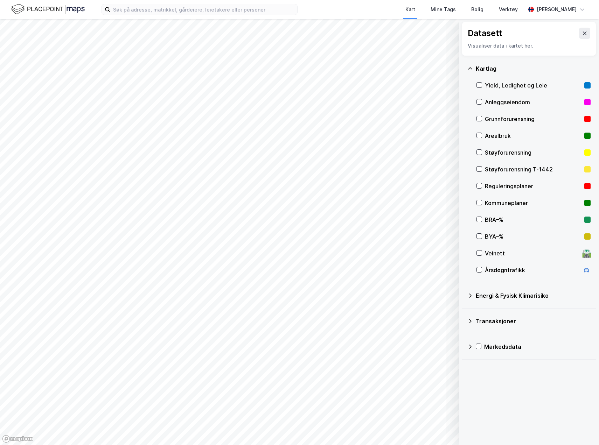
click at [472, 68] on icon at bounding box center [470, 69] width 6 height 6
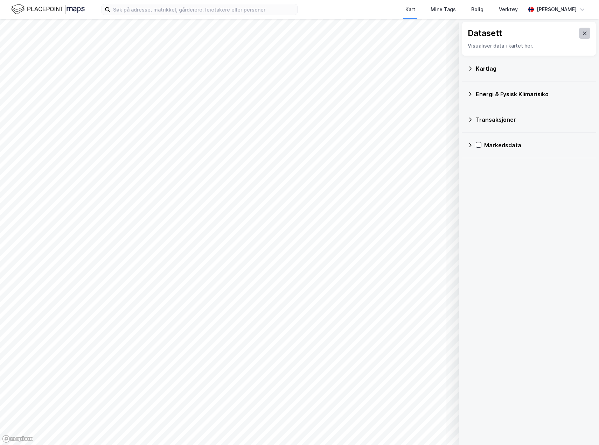
click at [579, 29] on button at bounding box center [584, 33] width 11 height 11
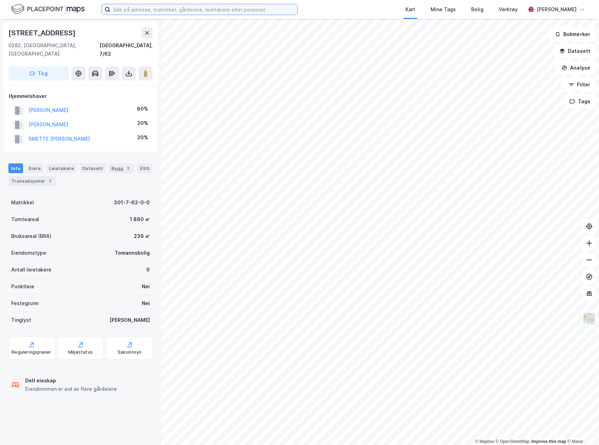
click at [178, 11] on input at bounding box center [203, 9] width 187 height 10
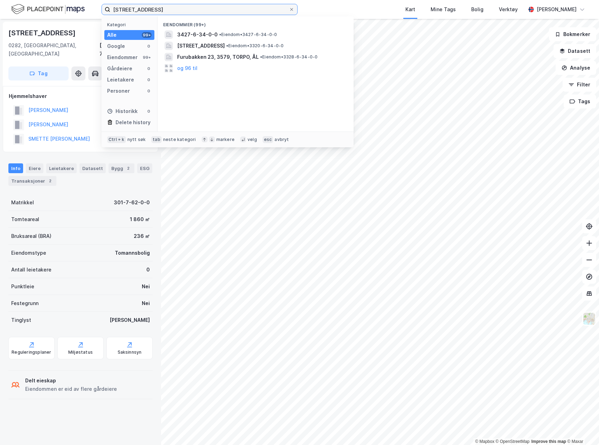
type input "6/34, oslo"
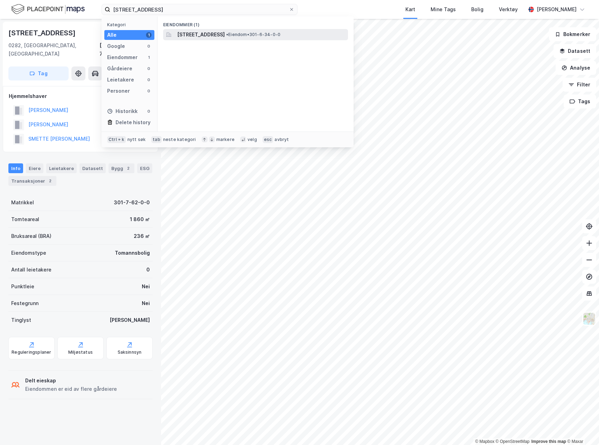
click at [272, 33] on span "• Eiendom • 301-6-34-0-0" at bounding box center [253, 35] width 54 height 6
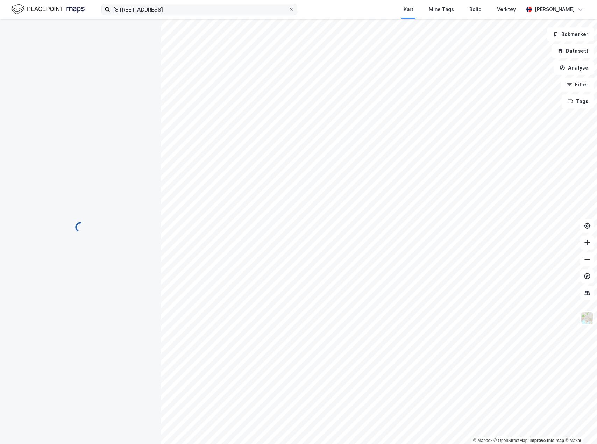
scroll to position [6, 0]
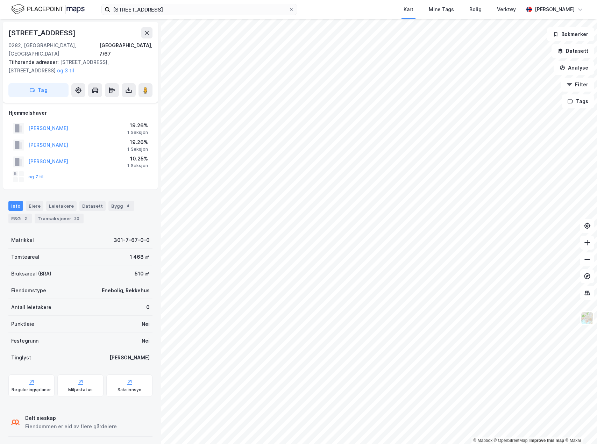
scroll to position [6, 0]
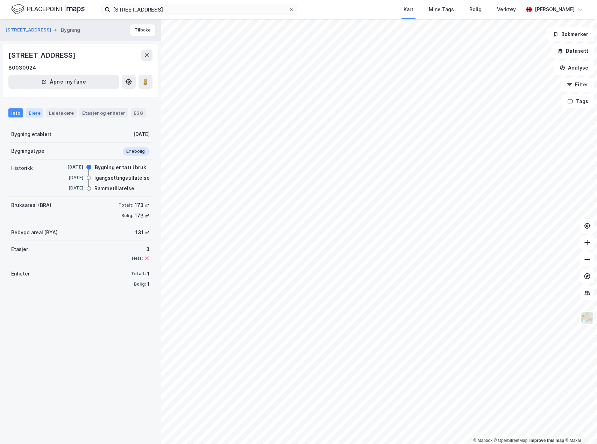
click at [34, 113] on div "Eiere" at bounding box center [34, 112] width 17 height 9
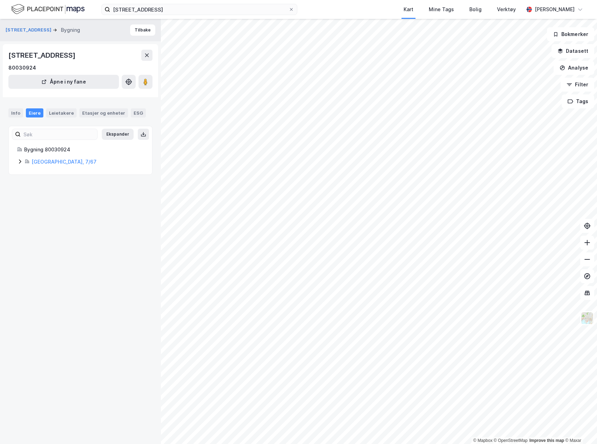
click at [21, 158] on div "[GEOGRAPHIC_DATA], 7/67" at bounding box center [80, 162] width 127 height 8
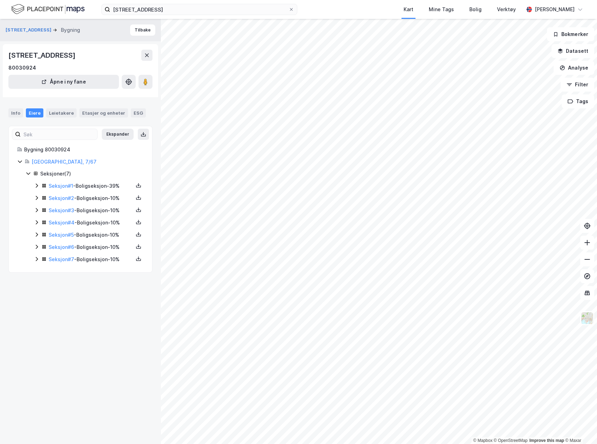
click at [20, 162] on icon at bounding box center [20, 162] width 4 height 2
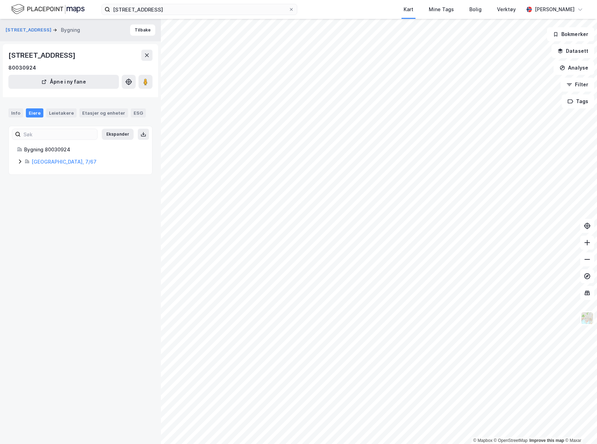
click at [21, 162] on icon at bounding box center [20, 162] width 6 height 6
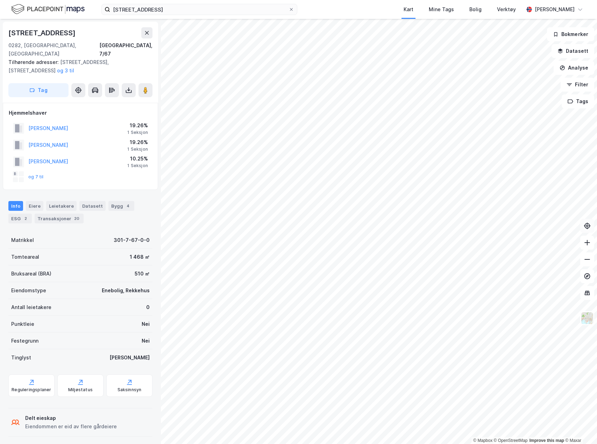
scroll to position [6, 0]
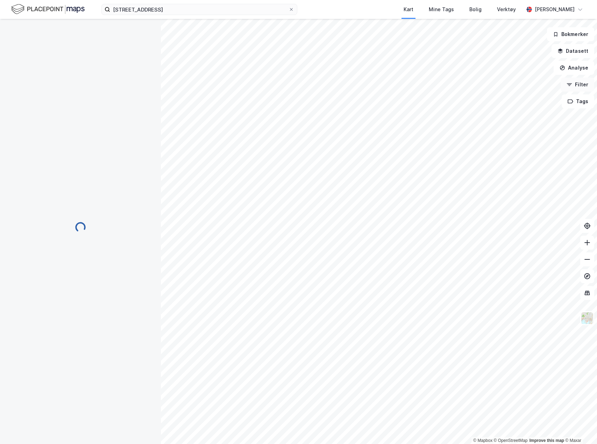
scroll to position [6, 0]
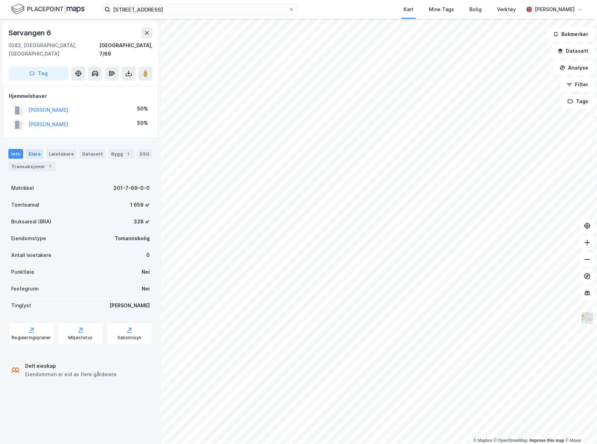
click at [35, 149] on div "Eiere" at bounding box center [34, 154] width 17 height 10
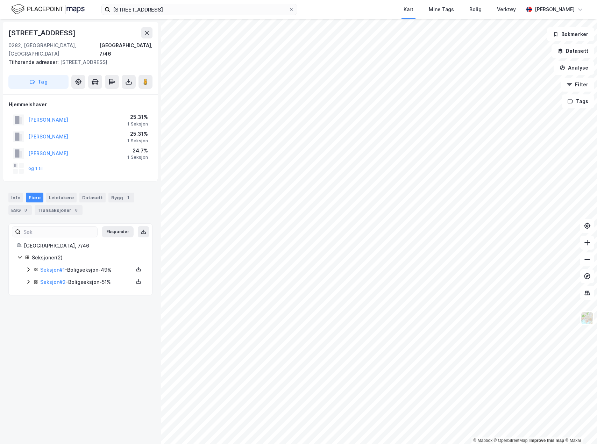
click at [29, 279] on icon at bounding box center [29, 282] width 6 height 6
click at [29, 256] on div "Seksjoner ( 2 ) Seksjon # 1 - Boligseksjon - 49% Seksjon # 2 - Boligseksjon - 5…" at bounding box center [80, 288] width 127 height 69
click at [29, 268] on icon at bounding box center [28, 270] width 2 height 4
